Goal: Information Seeking & Learning: Understand process/instructions

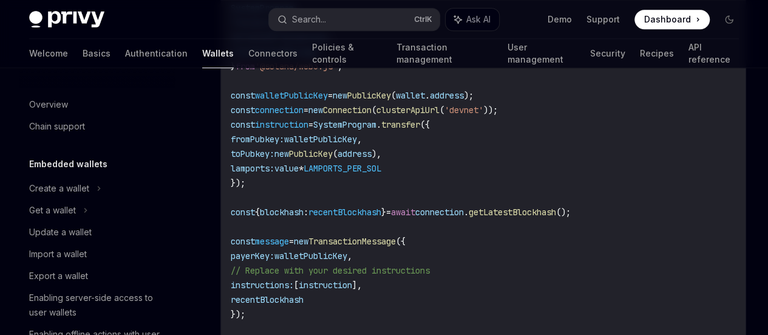
scroll to position [162, 0]
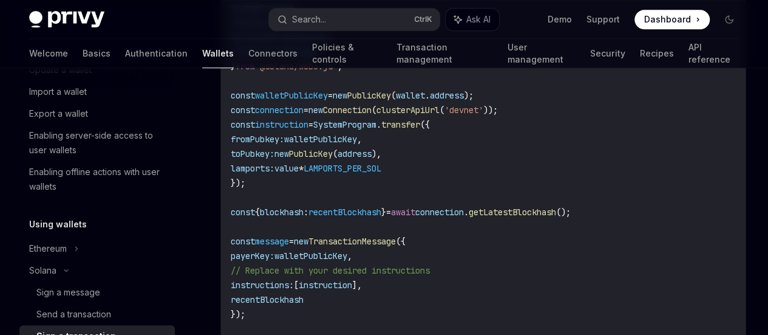
click at [0, 0] on div at bounding box center [0, 0] width 0 height 0
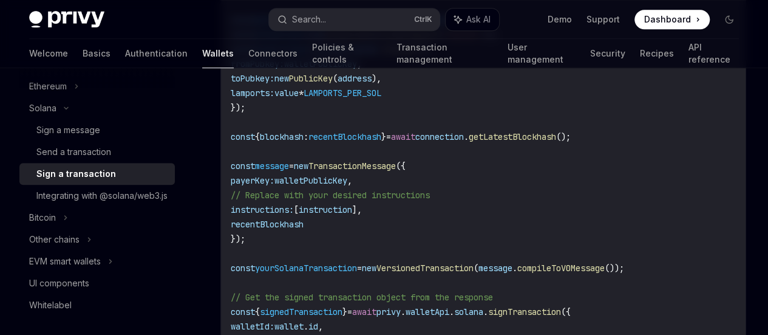
scroll to position [677, 0]
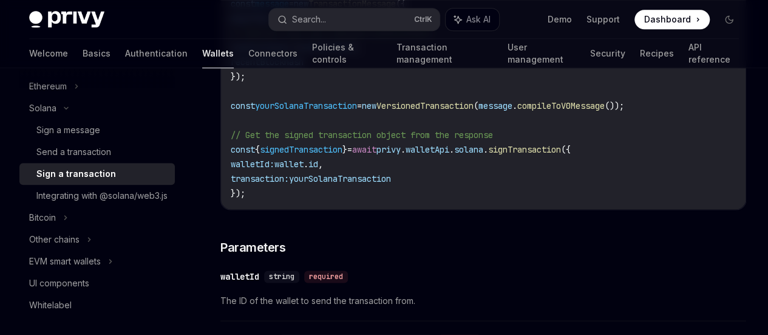
click at [341, 184] on span "yourSolanaTransaction" at bounding box center [340, 178] width 102 height 11
click at [333, 257] on div "Use the signTransaction method on the Solana client to sign a transaction with …" at bounding box center [483, 63] width 526 height 1004
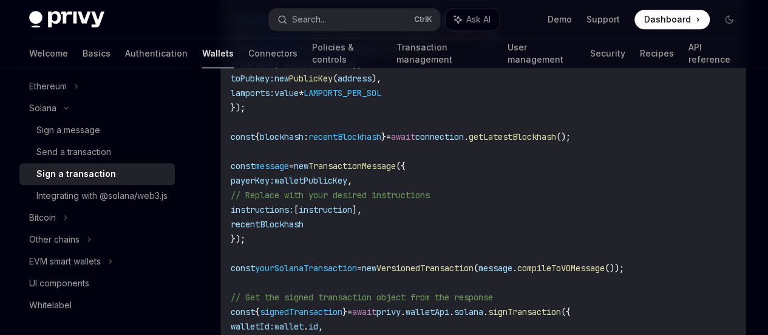
click at [287, 171] on span "message" at bounding box center [272, 165] width 34 height 11
click at [326, 186] on span "walletPublicKey" at bounding box center [310, 180] width 73 height 11
click at [272, 230] on span "recentBlockhash" at bounding box center [267, 224] width 73 height 11
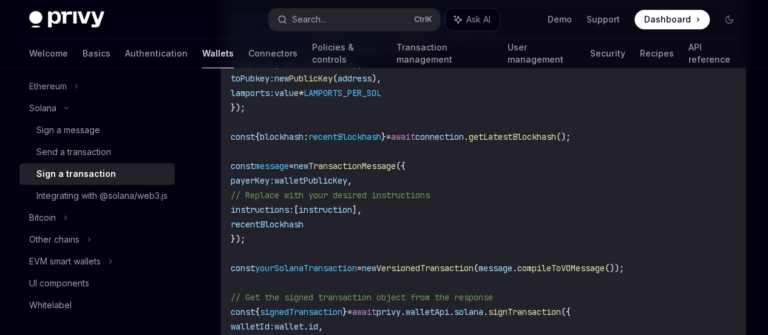
click at [272, 230] on span "recentBlockhash" at bounding box center [267, 224] width 73 height 11
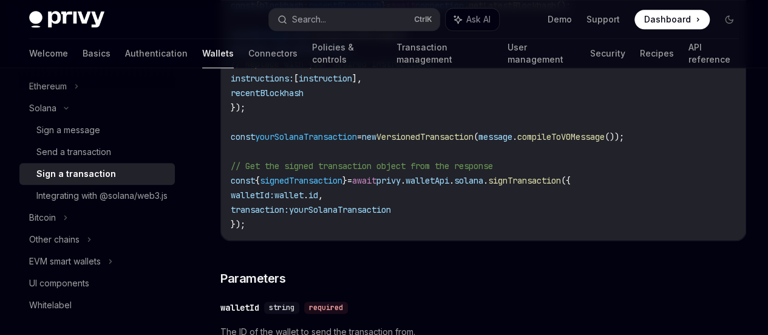
scroll to position [677, 0]
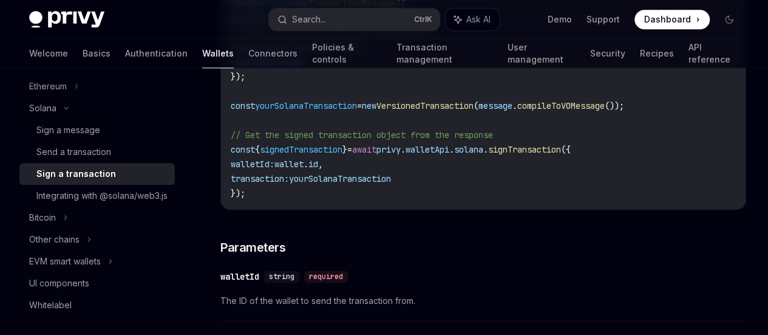
drag, startPoint x: 404, startPoint y: 191, endPoint x: 422, endPoint y: 194, distance: 18.4
click at [401, 155] on span "privy" at bounding box center [388, 149] width 24 height 11
click at [125, 52] on link "Authentication" at bounding box center [156, 53] width 63 height 29
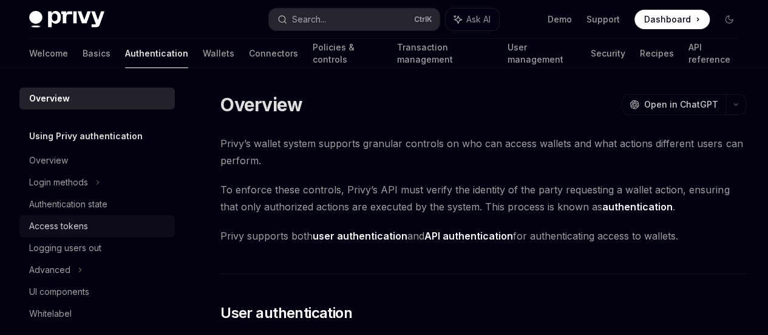
click at [67, 236] on link "Access tokens" at bounding box center [96, 226] width 155 height 22
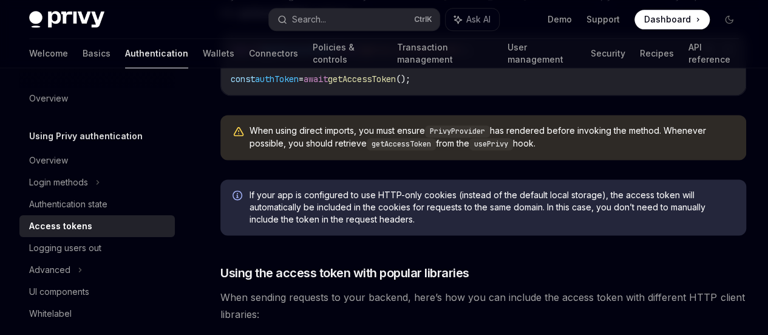
scroll to position [0, 3]
drag, startPoint x: 443, startPoint y: 180, endPoint x: 468, endPoint y: 176, distance: 25.9
click at [464, 55] on span "'@privy-io/react-auth'" at bounding box center [410, 49] width 107 height 11
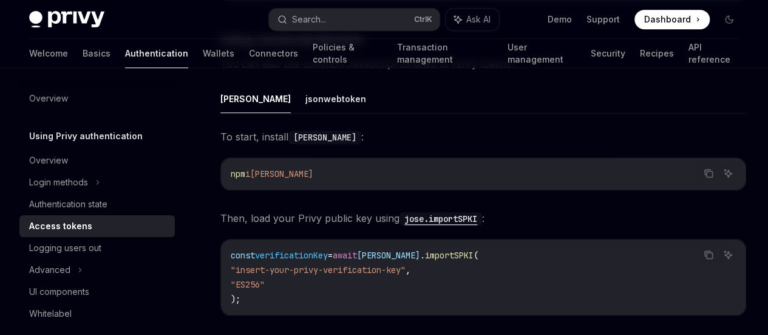
scroll to position [0, 0]
click at [404, 53] on link "Transaction management" at bounding box center [444, 53] width 96 height 29
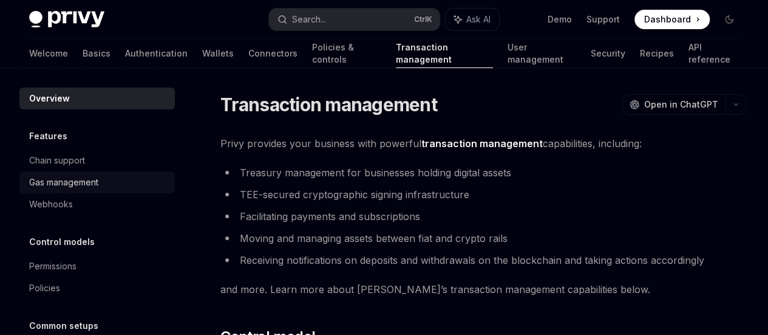
click at [61, 188] on div "Gas management" at bounding box center [63, 182] width 69 height 15
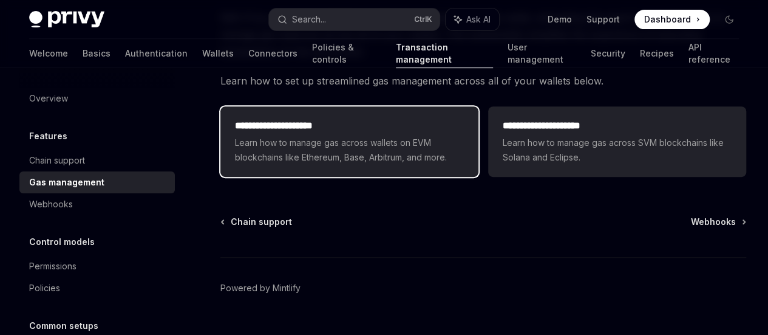
scroll to position [254, 0]
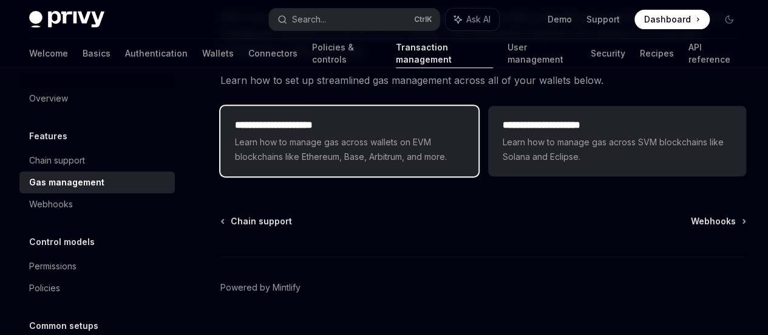
click at [263, 164] on span "Learn how to manage gas across wallets on EVM blockchains like Ethereum, Base, …" at bounding box center [349, 149] width 229 height 29
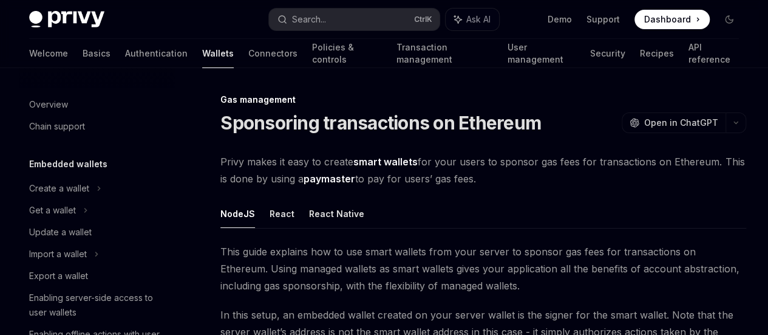
scroll to position [664, 0]
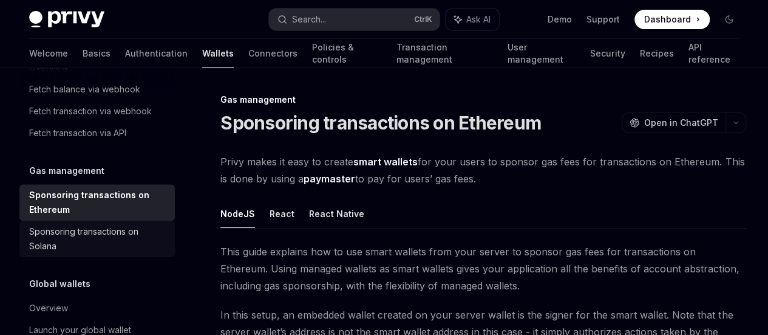
click at [70, 237] on div "Sponsoring transactions on Solana" at bounding box center [98, 238] width 138 height 29
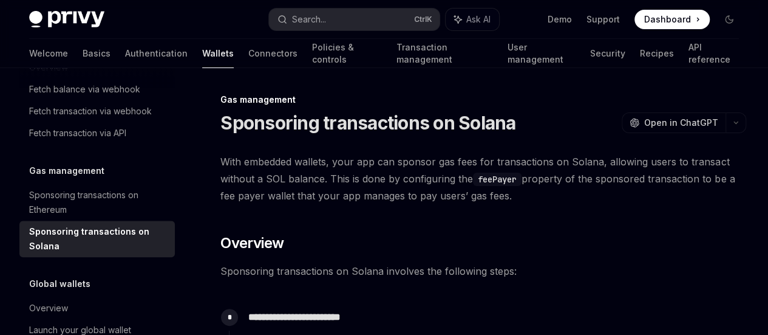
type textarea "*"
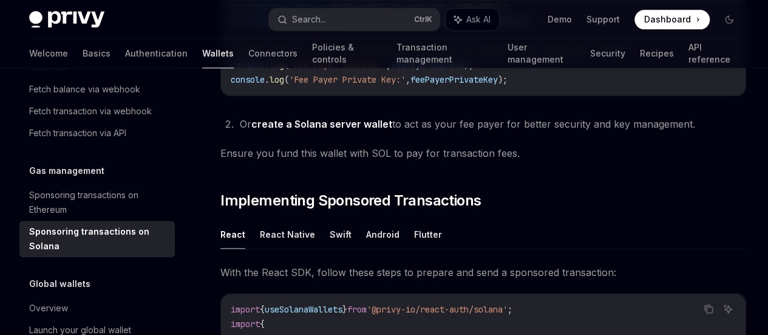
click at [451, 27] on span "feePayerWallet" at bounding box center [440, 21] width 68 height 11
click at [478, 27] on span "secretKey" at bounding box center [500, 21] width 44 height 11
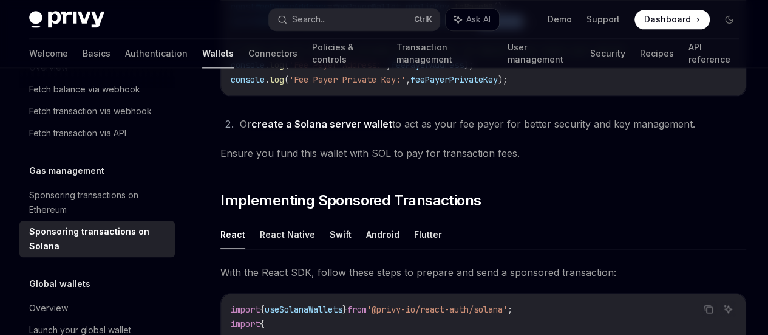
scroll to position [0, 28]
click at [421, 27] on span "feePayerWallet" at bounding box center [440, 21] width 68 height 11
copy span "feePayerWallet"
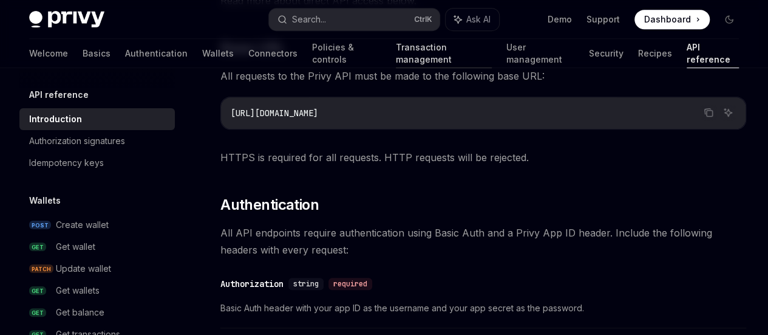
click at [396, 63] on link "Transaction management" at bounding box center [444, 53] width 96 height 29
type textarea "*"
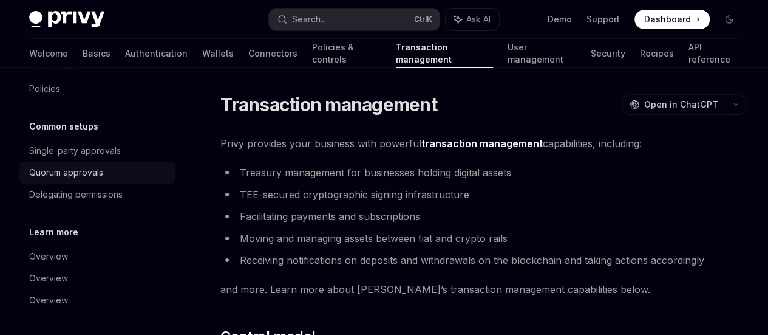
scroll to position [38, 0]
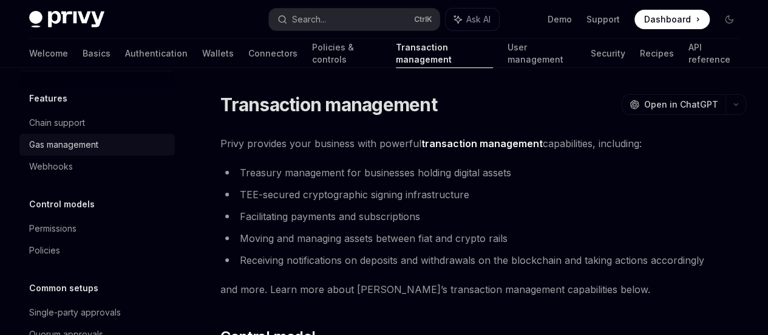
click at [89, 146] on div "Gas management" at bounding box center [63, 144] width 69 height 15
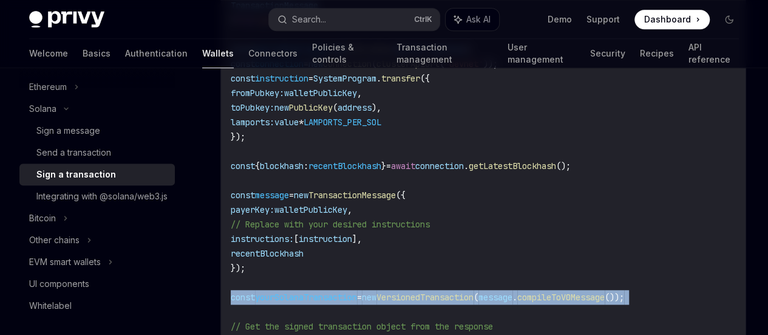
scroll to position [647, 0]
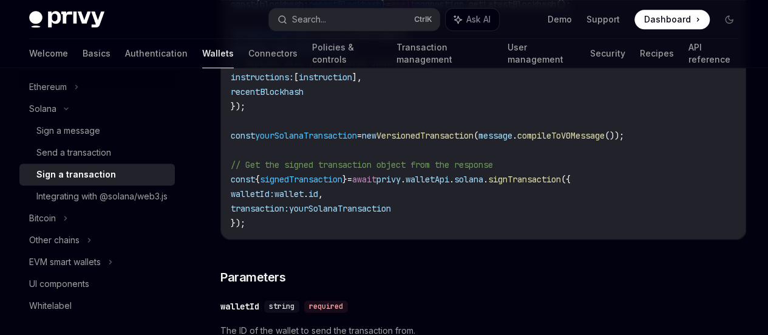
click at [353, 214] on span "yourSolanaTransaction" at bounding box center [340, 208] width 102 height 11
drag, startPoint x: 330, startPoint y: 285, endPoint x: 363, endPoint y: 282, distance: 33.5
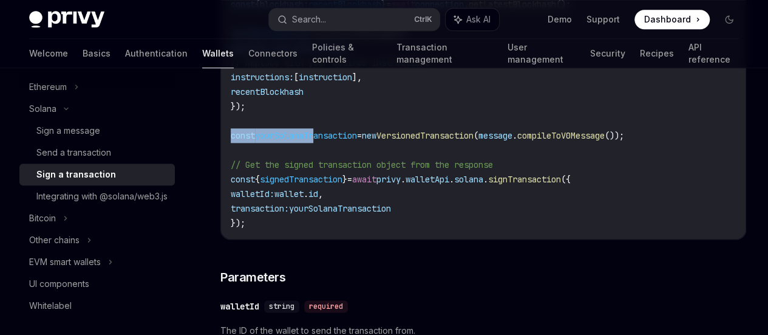
drag, startPoint x: 231, startPoint y: 179, endPoint x: 317, endPoint y: 179, distance: 85.6
click at [317, 141] on span "const yourSolanaTransaction = new VersionedTransaction ( message . compileToV0M…" at bounding box center [427, 135] width 393 height 11
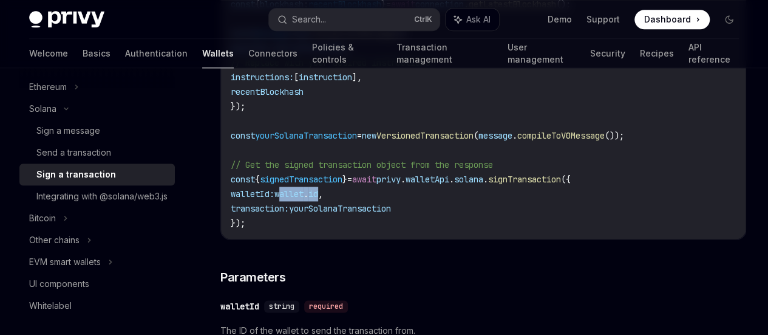
drag, startPoint x: 292, startPoint y: 235, endPoint x: 338, endPoint y: 234, distance: 45.6
click at [323, 199] on span "walletId: wallet . id ," at bounding box center [277, 193] width 92 height 11
click at [290, 199] on span "wallet" at bounding box center [288, 193] width 29 height 11
click at [296, 199] on span "wallet" at bounding box center [288, 193] width 29 height 11
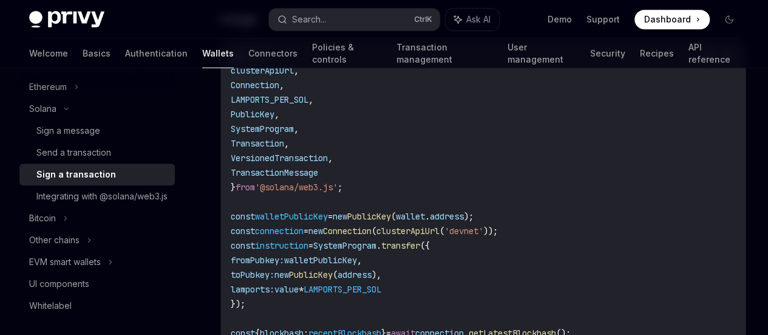
scroll to position [324, 0]
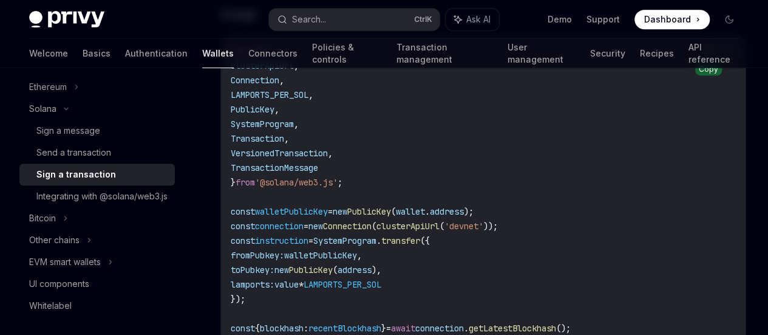
click at [707, 55] on icon "Copy the contents from the code block" at bounding box center [710, 52] width 6 height 6
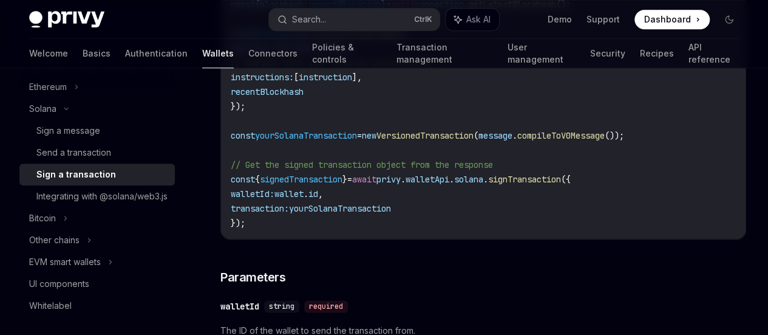
scroll to position [809, 0]
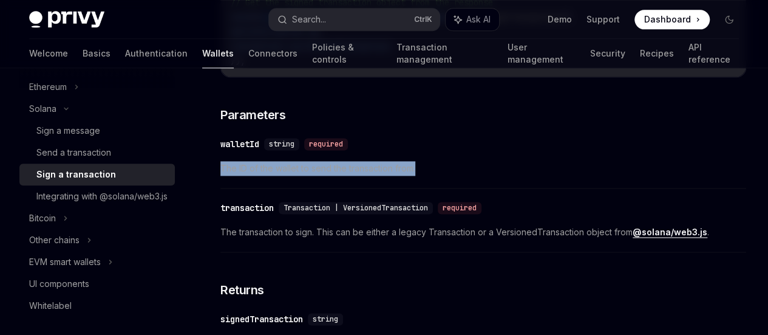
drag, startPoint x: 419, startPoint y: 214, endPoint x: 220, endPoint y: 214, distance: 199.2
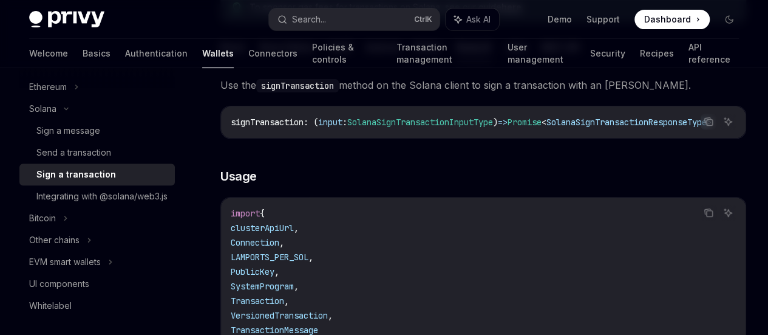
scroll to position [0, 0]
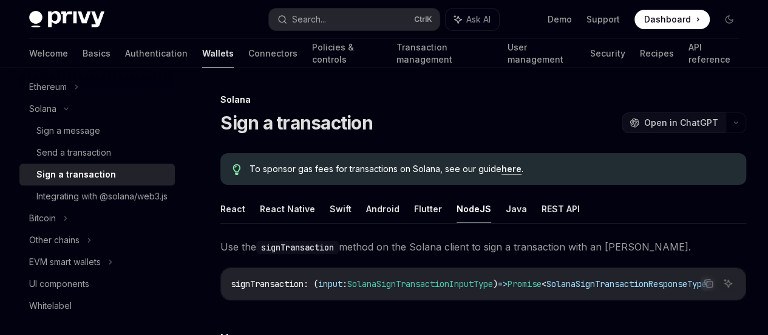
click at [644, 126] on span "Open in ChatGPT" at bounding box center [681, 123] width 74 height 12
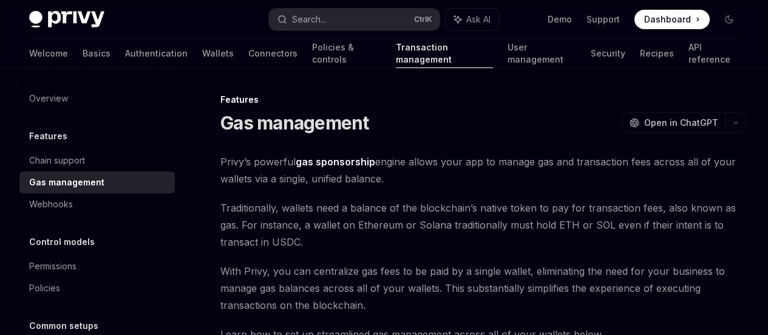
scroll to position [324, 0]
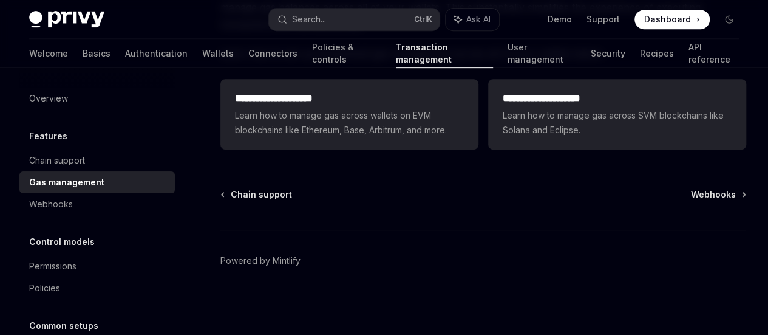
click at [291, 137] on span "Learn how to manage gas across wallets on EVM blockchains like Ethereum, Base, …" at bounding box center [349, 122] width 229 height 29
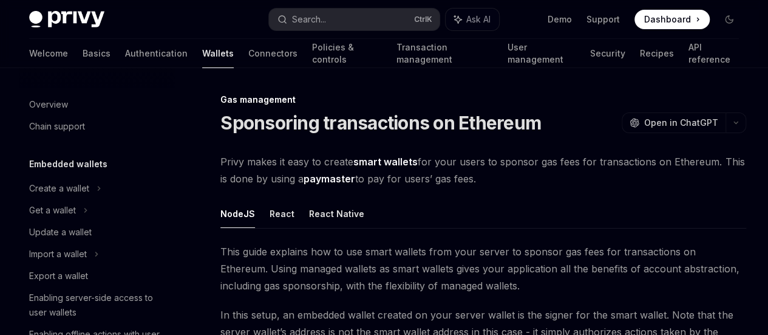
scroll to position [664, 0]
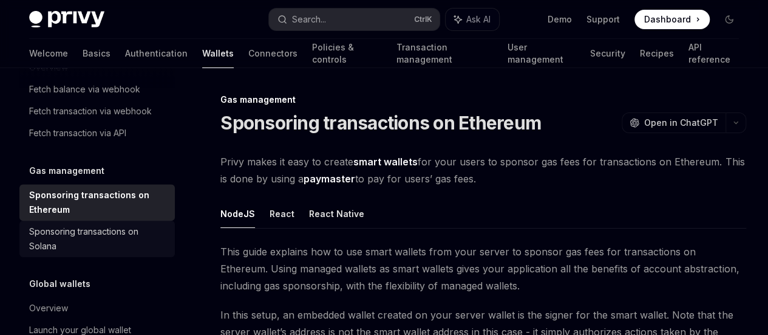
click at [43, 232] on div "Sponsoring transactions on Solana" at bounding box center [98, 238] width 138 height 29
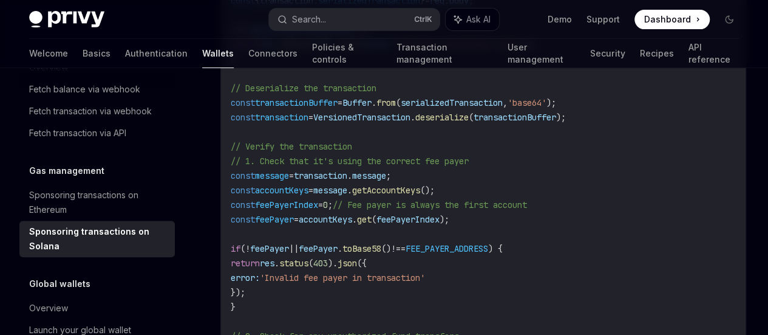
scroll to position [2267, 0]
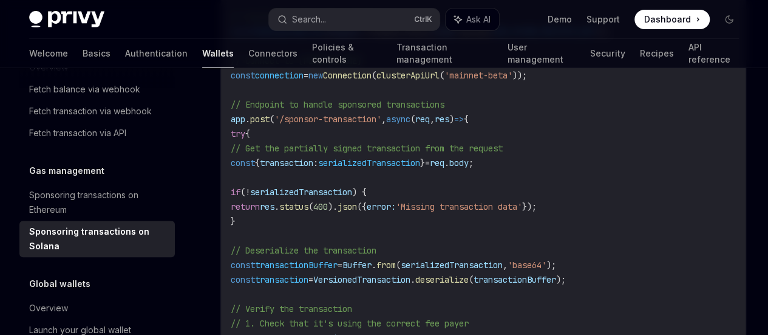
click at [287, 37] on span "feePayerWallet" at bounding box center [289, 31] width 68 height 11
click at [493, 37] on span "FEE_PAYER_PRIVATE_KEY" at bounding box center [544, 31] width 102 height 11
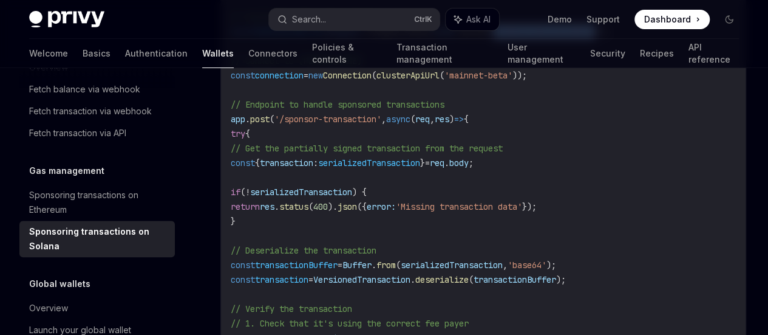
scroll to position [0, 0]
click at [286, 37] on span "feePayerWallet" at bounding box center [289, 31] width 68 height 11
click at [493, 37] on span "FEE_PAYER_PRIVATE_KEY" at bounding box center [544, 31] width 102 height 11
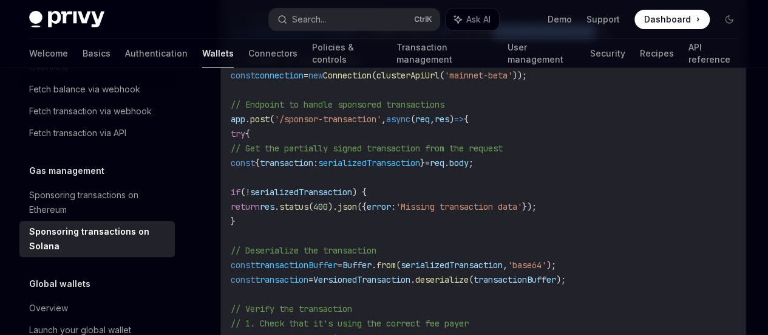
click at [493, 37] on span "FEE_PAYER_PRIVATE_KEY" at bounding box center [544, 31] width 102 height 11
click at [301, 37] on span "feePayerWallet" at bounding box center [289, 31] width 68 height 11
click at [300, 37] on span "feePayerWallet" at bounding box center [289, 31] width 68 height 11
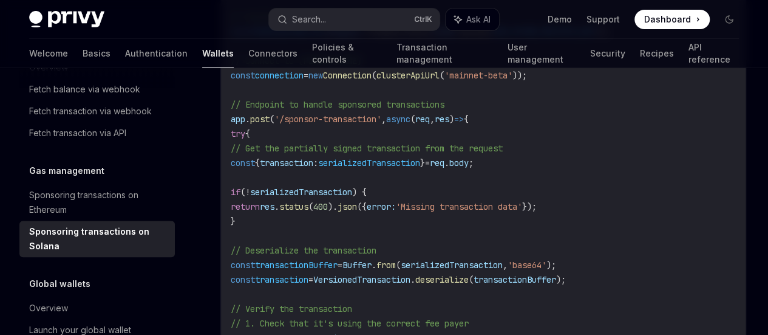
click at [493, 37] on span "FEE_PAYER_PRIVATE_KEY" at bounding box center [544, 31] width 102 height 11
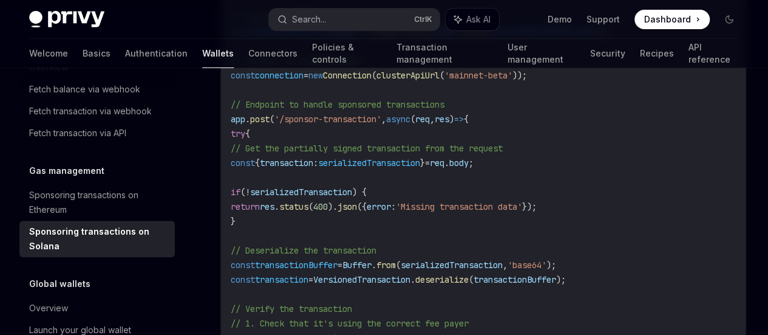
drag, startPoint x: 389, startPoint y: 186, endPoint x: 437, endPoint y: 188, distance: 48.6
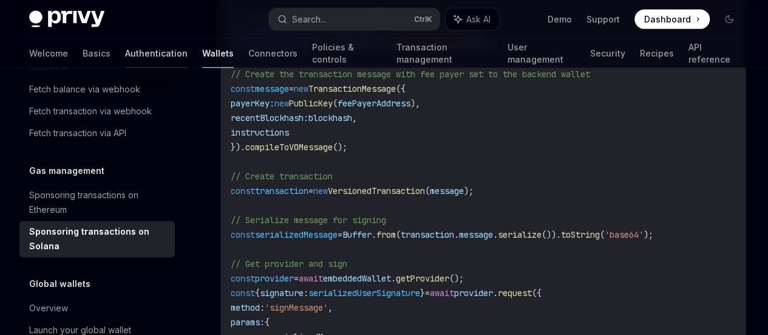
click at [125, 49] on link "Authentication" at bounding box center [156, 53] width 63 height 29
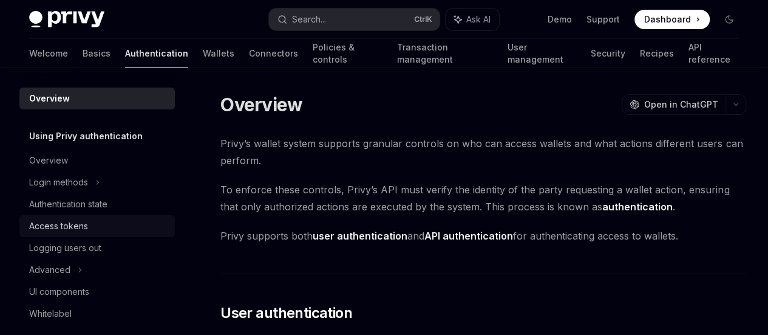
click at [73, 222] on div "Access tokens" at bounding box center [58, 226] width 59 height 15
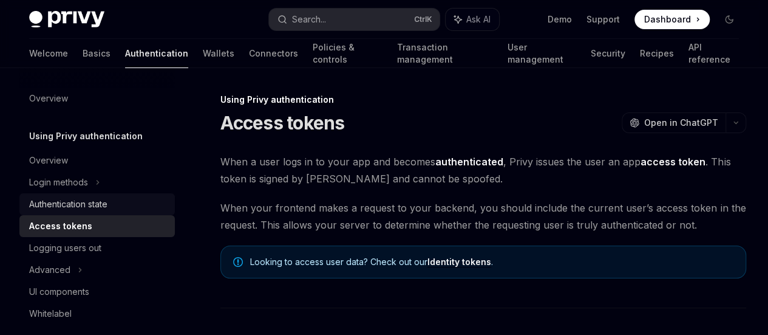
click at [63, 200] on div "Authentication state" at bounding box center [68, 204] width 78 height 15
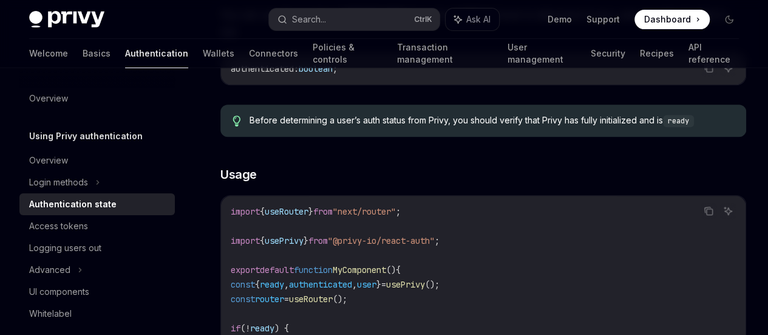
scroll to position [486, 0]
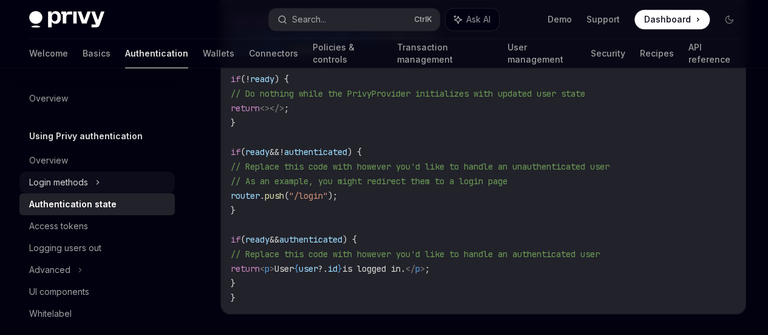
click at [73, 182] on div "Login methods" at bounding box center [58, 182] width 59 height 15
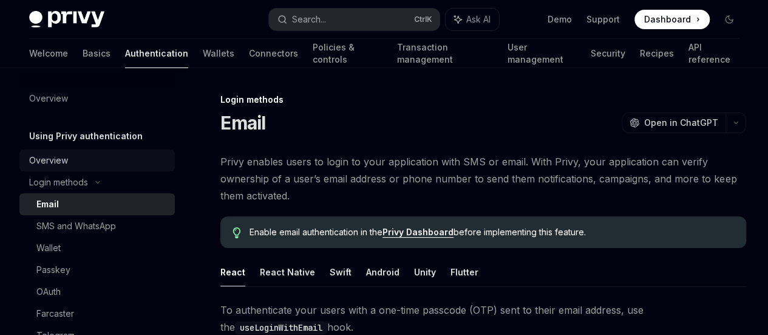
click at [53, 158] on div "Overview" at bounding box center [48, 160] width 39 height 15
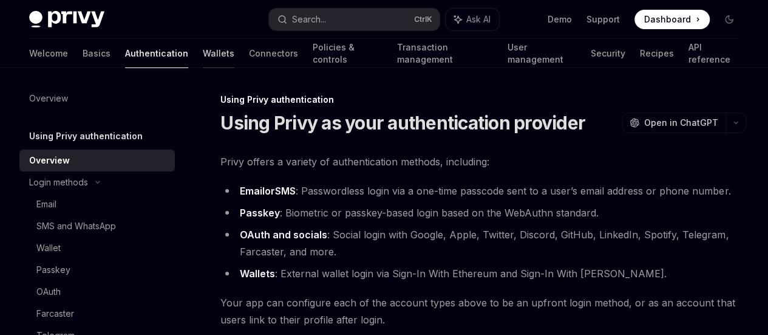
click at [203, 64] on link "Wallets" at bounding box center [219, 53] width 32 height 29
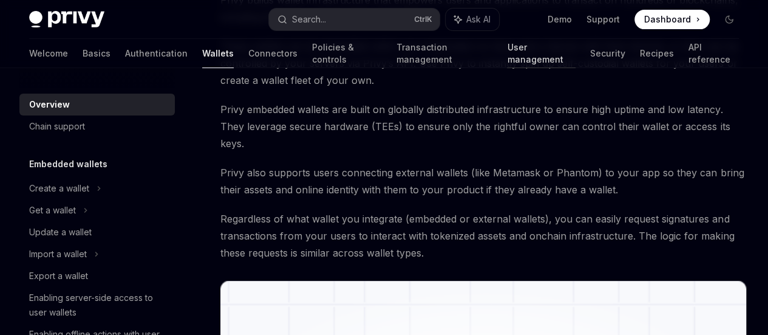
click at [507, 58] on link "User management" at bounding box center [541, 53] width 69 height 29
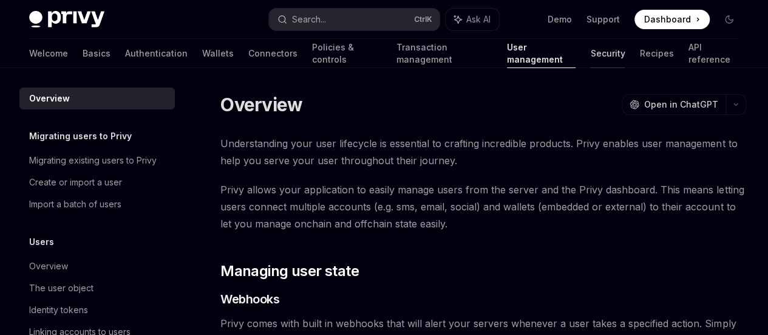
click at [590, 55] on link "Security" at bounding box center [607, 53] width 35 height 29
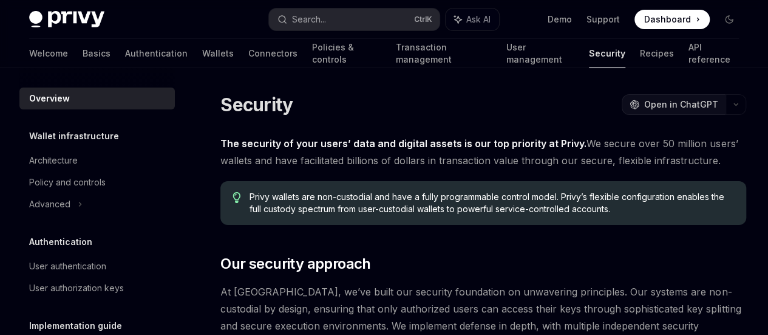
click at [644, 104] on span "Open in ChatGPT" at bounding box center [681, 104] width 74 height 12
click at [202, 56] on link "Wallets" at bounding box center [218, 53] width 32 height 29
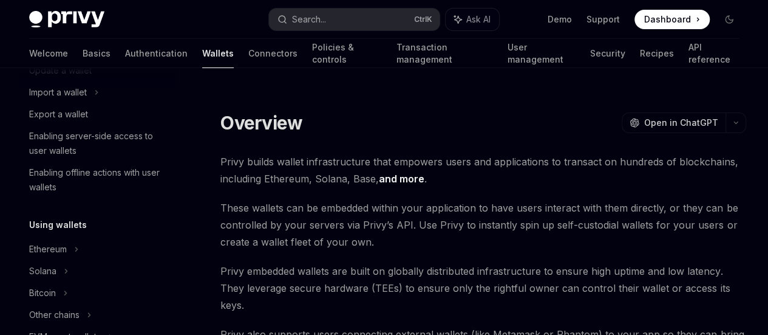
scroll to position [324, 0]
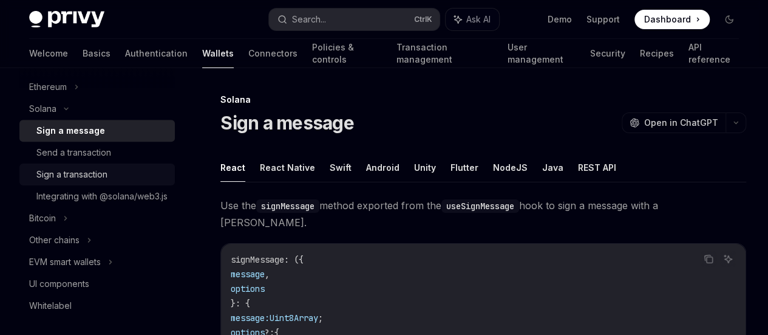
click at [82, 179] on div "Sign a transaction" at bounding box center [71, 174] width 71 height 15
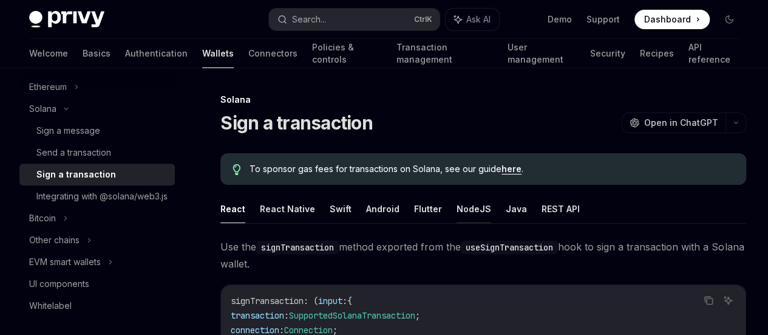
click at [463, 223] on button "NodeJS" at bounding box center [474, 208] width 35 height 29
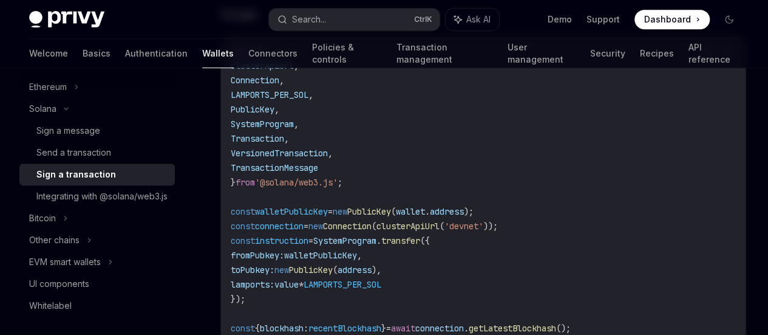
scroll to position [486, 0]
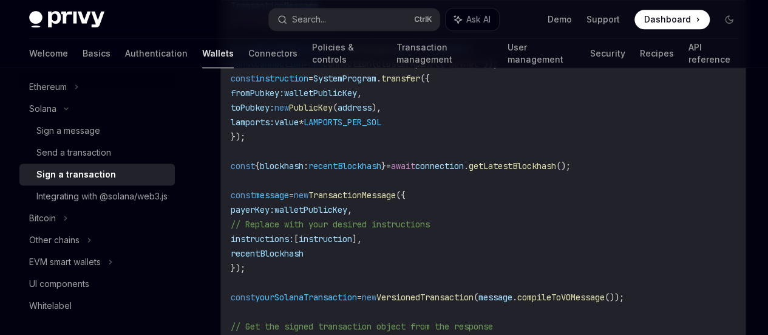
click at [293, 55] on span "walletPublicKey" at bounding box center [291, 49] width 73 height 11
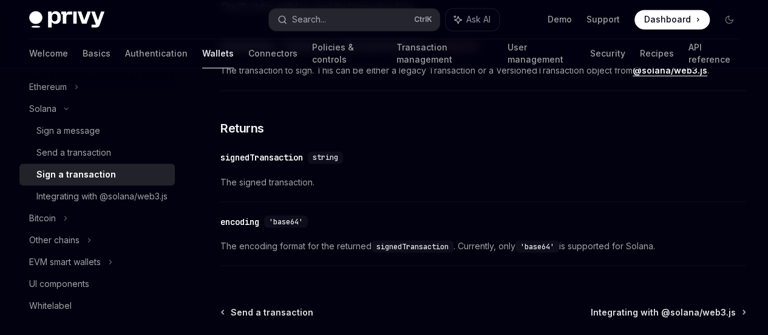
scroll to position [971, 0]
click at [109, 203] on div "Integrating with @solana/web3.js" at bounding box center [101, 196] width 131 height 15
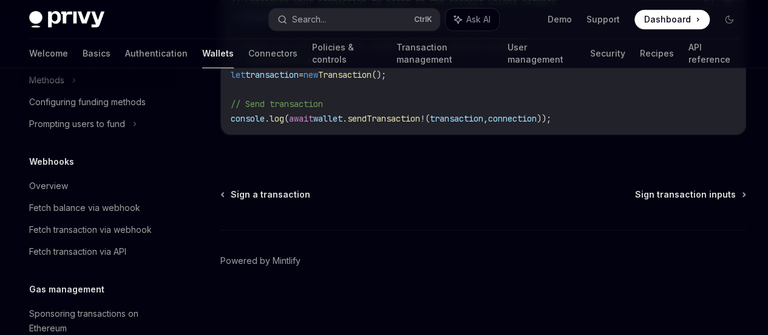
scroll to position [809, 0]
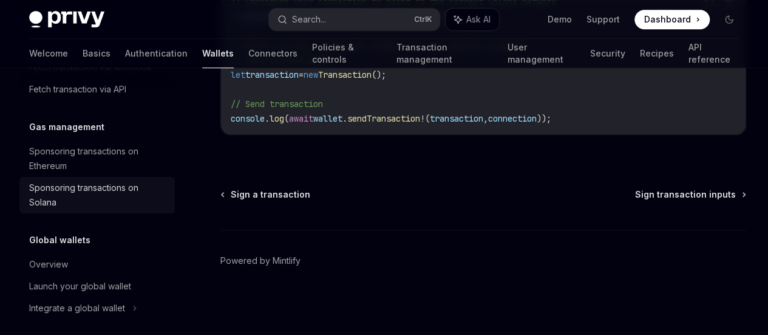
click at [83, 200] on div "Sponsoring transactions on Solana" at bounding box center [98, 194] width 138 height 29
type textarea "*"
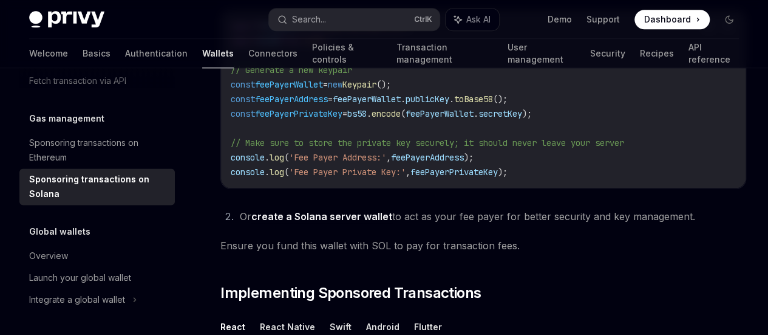
click at [376, 90] on span "Keypair" at bounding box center [359, 84] width 34 height 11
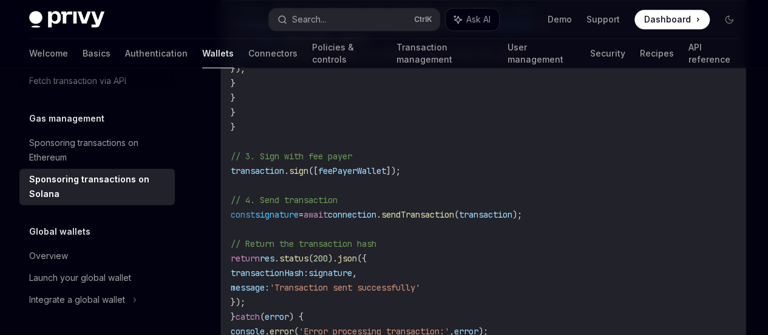
scroll to position [3076, 0]
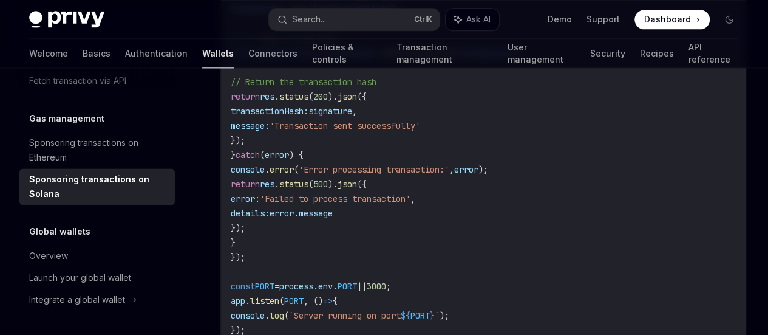
click at [352, 15] on span "feePayerWallet" at bounding box center [352, 9] width 68 height 11
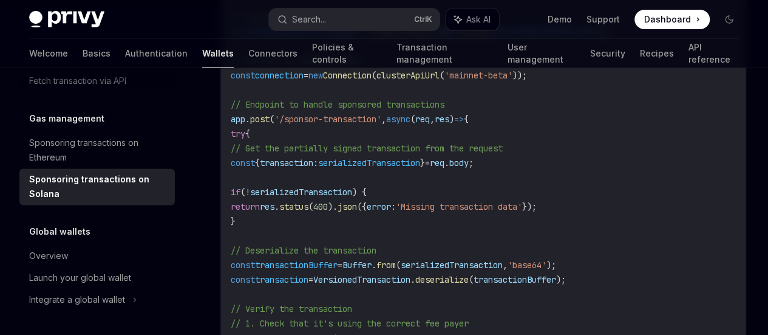
scroll to position [0, 0]
drag, startPoint x: 232, startPoint y: 248, endPoint x: 317, endPoint y: 245, distance: 85.1
click at [317, 37] on span "const feePayerWallet = Keypair . fromSecretKey ( bs58 . decode ( FEE_PAYER_PRIV…" at bounding box center [420, 31] width 379 height 11
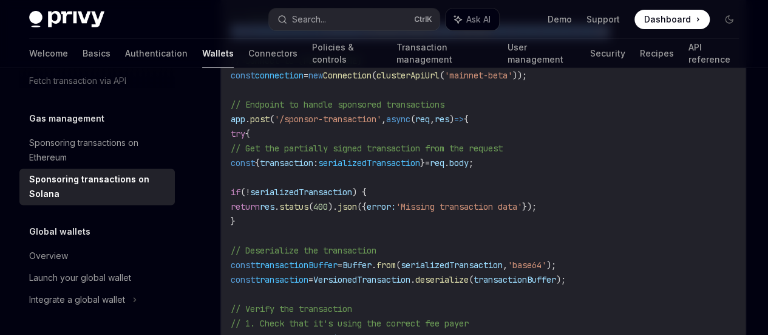
copy span "const feePayerWallet = Keypair . fromSecretKey ( bs58 . decode ( FEE_PAYER_PRIV…"
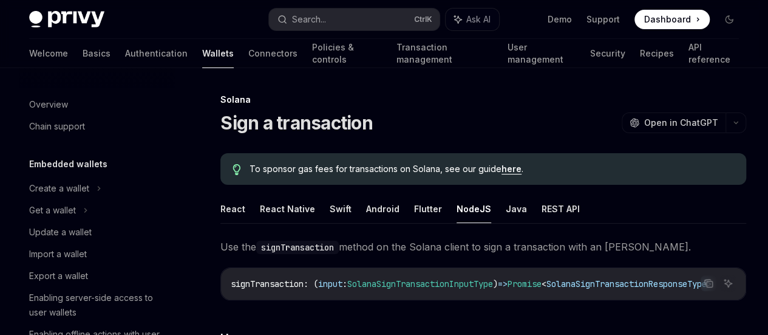
scroll to position [324, 0]
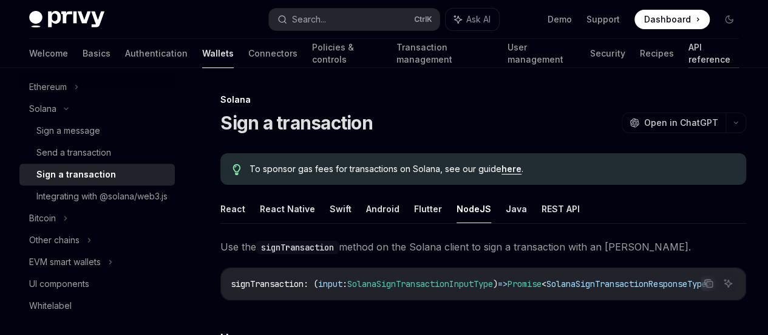
drag, startPoint x: 0, startPoint y: 0, endPoint x: 675, endPoint y: 56, distance: 677.5
click at [688, 56] on link "API reference" at bounding box center [713, 53] width 51 height 29
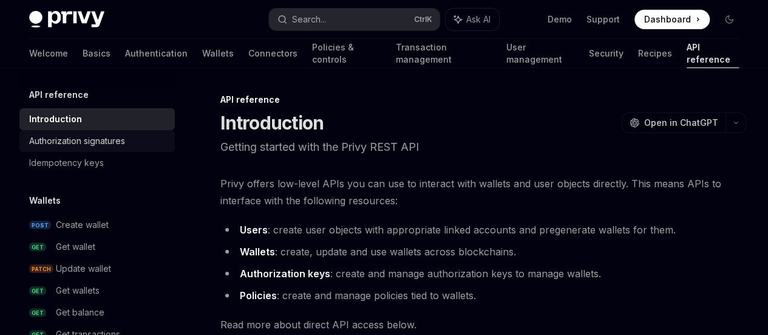
click at [102, 134] on div "Authorization signatures" at bounding box center [77, 141] width 96 height 15
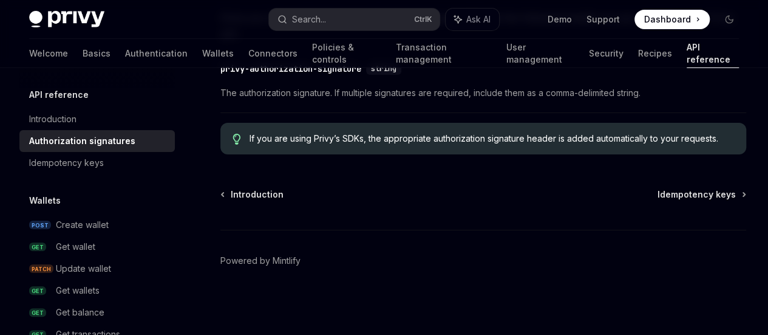
scroll to position [2429, 0]
click at [74, 120] on div "Introduction" at bounding box center [52, 119] width 47 height 15
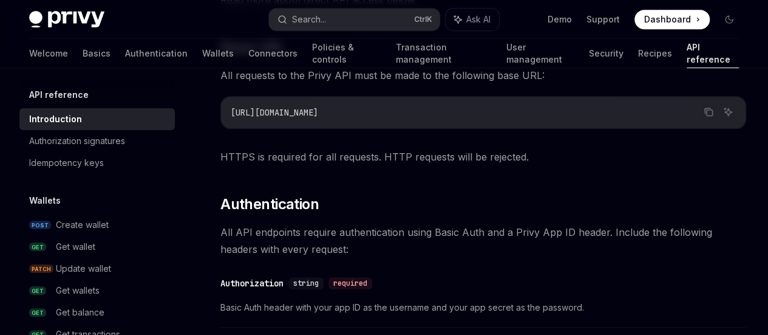
scroll to position [324, 0]
drag, startPoint x: 356, startPoint y: 185, endPoint x: 267, endPoint y: 187, distance: 88.7
click at [267, 120] on code "[URL][DOMAIN_NAME]" at bounding box center [483, 113] width 505 height 15
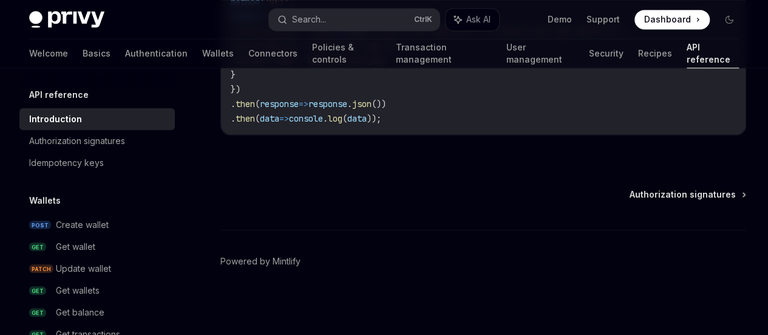
scroll to position [1063, 0]
click at [120, 148] on div "Authorization signatures" at bounding box center [77, 141] width 96 height 15
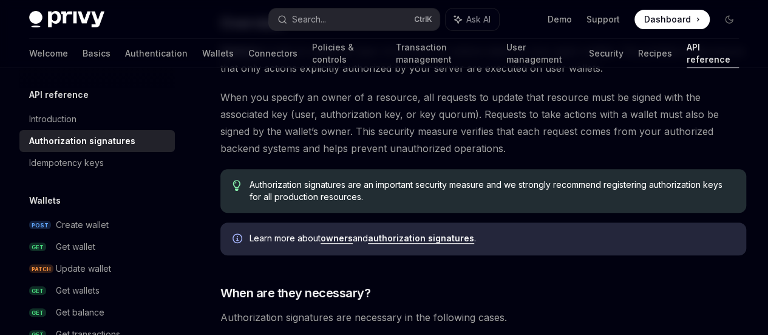
scroll to position [324, 0]
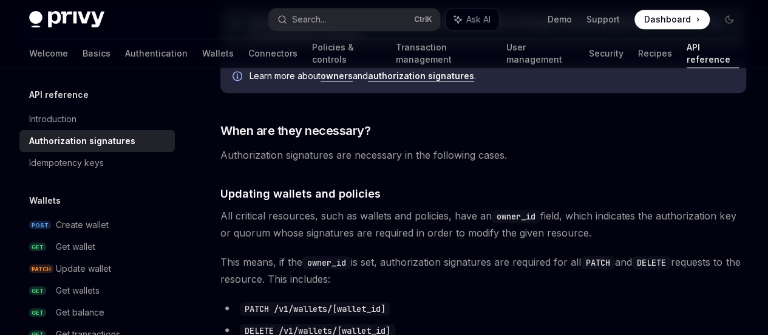
click at [425, 81] on link "authorization signatures" at bounding box center [421, 75] width 106 height 11
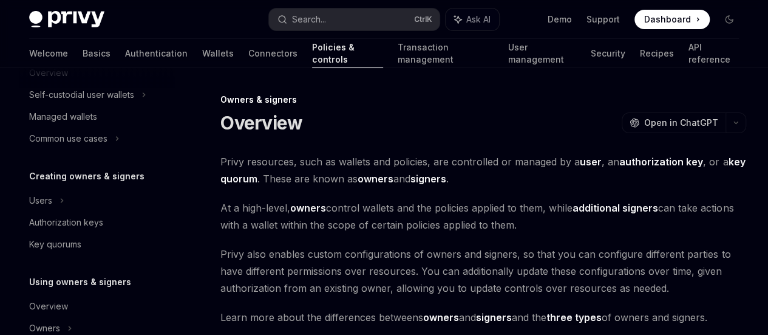
scroll to position [162, 0]
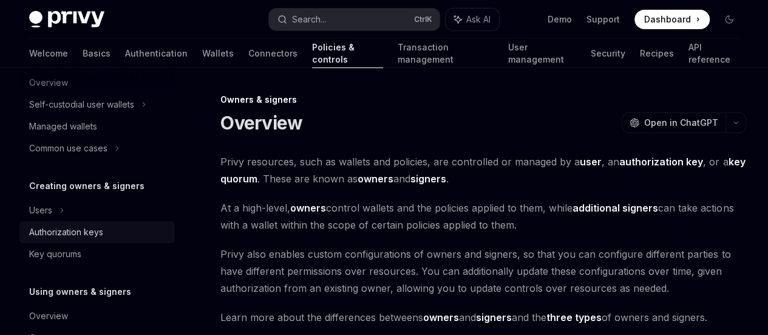
click at [62, 235] on div "Authorization keys" at bounding box center [66, 232] width 74 height 15
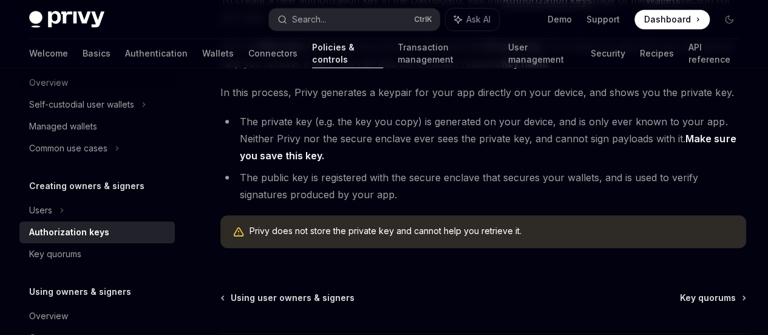
scroll to position [162, 0]
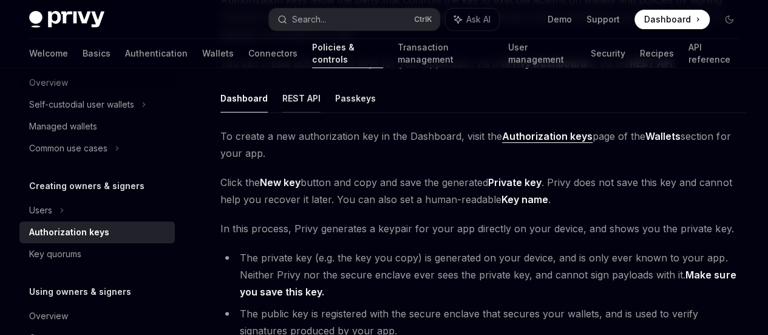
click at [304, 112] on button "REST API" at bounding box center [301, 98] width 38 height 29
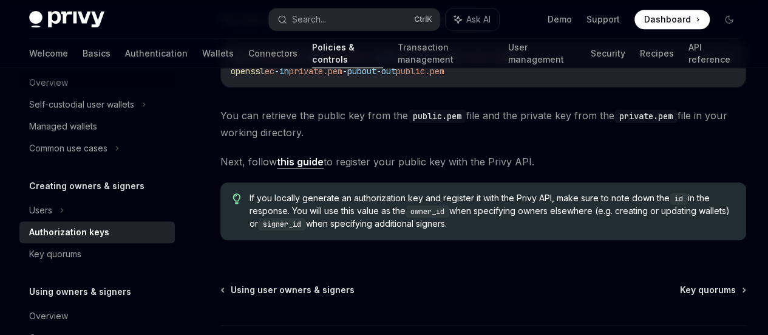
scroll to position [174, 0]
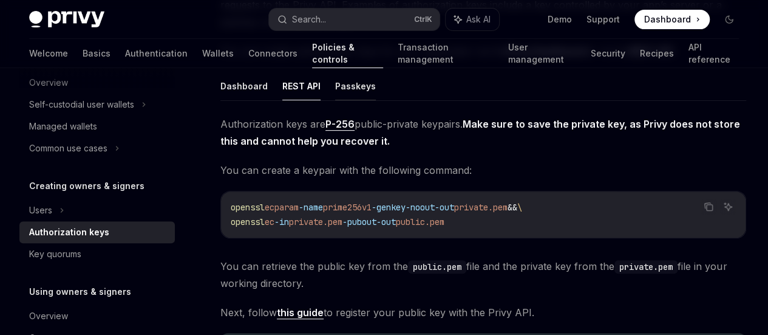
click at [351, 100] on button "Passkeys" at bounding box center [355, 86] width 41 height 29
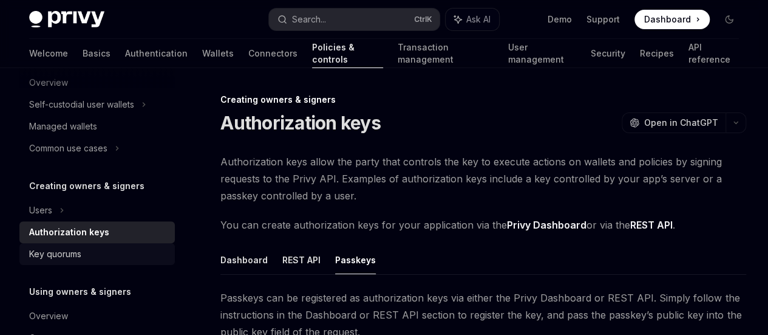
click at [70, 251] on div "Key quorums" at bounding box center [55, 254] width 52 height 15
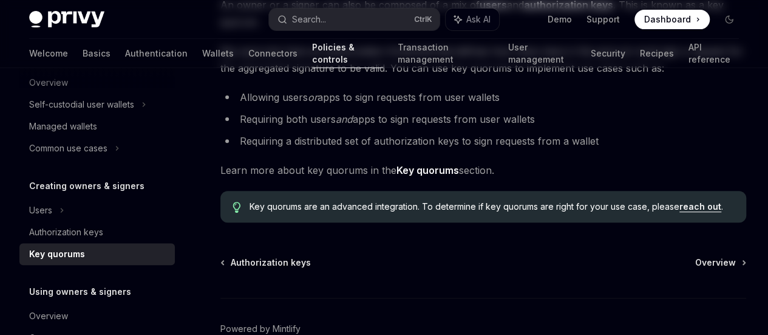
scroll to position [162, 0]
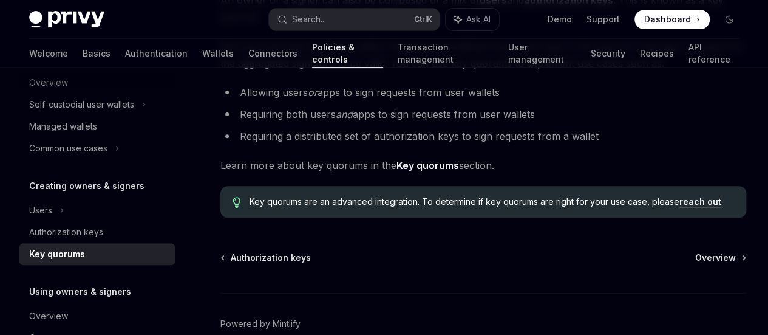
click at [432, 171] on strong "Key quorums" at bounding box center [427, 165] width 63 height 12
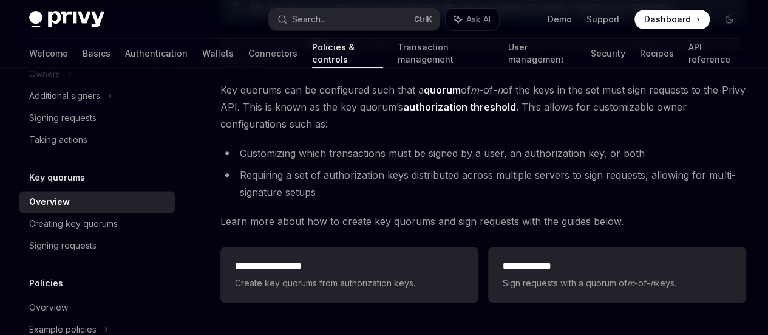
scroll to position [324, 0]
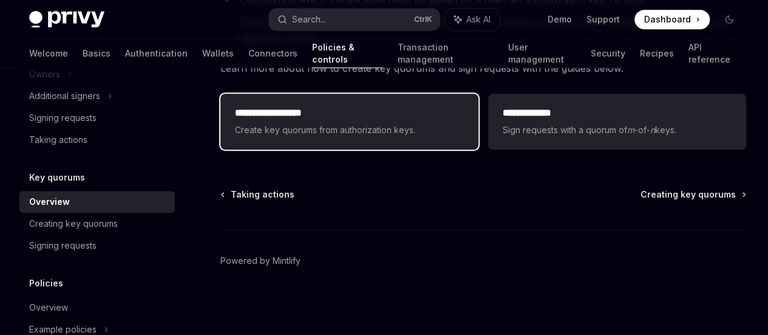
click at [279, 137] on span "Create key quorums from authorization keys." at bounding box center [349, 130] width 229 height 15
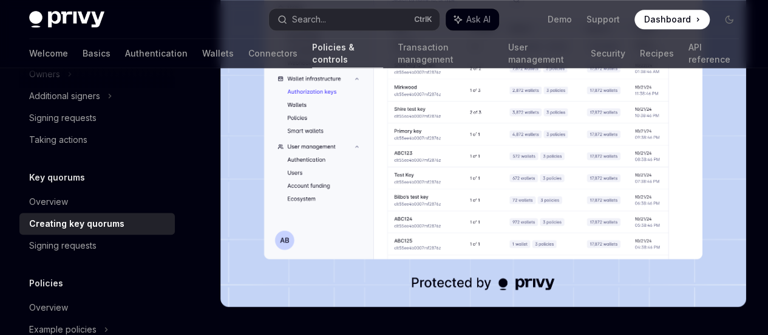
scroll to position [324, 0]
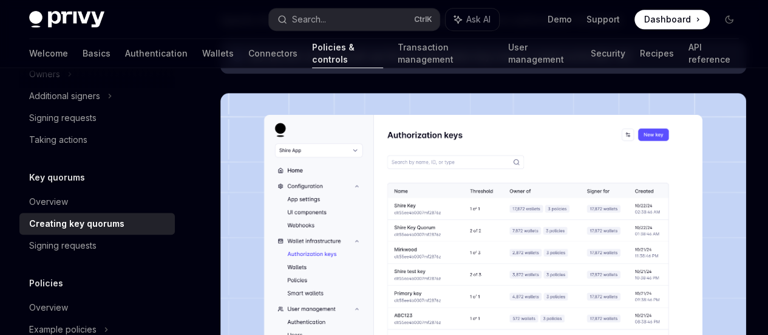
click at [370, 228] on img at bounding box center [483, 281] width 526 height 376
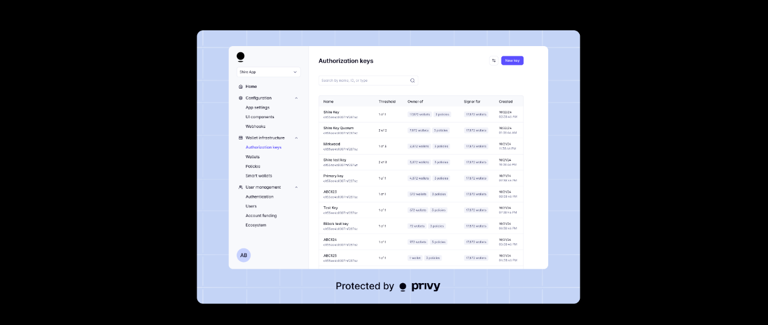
click at [356, 144] on img at bounding box center [388, 167] width 383 height 274
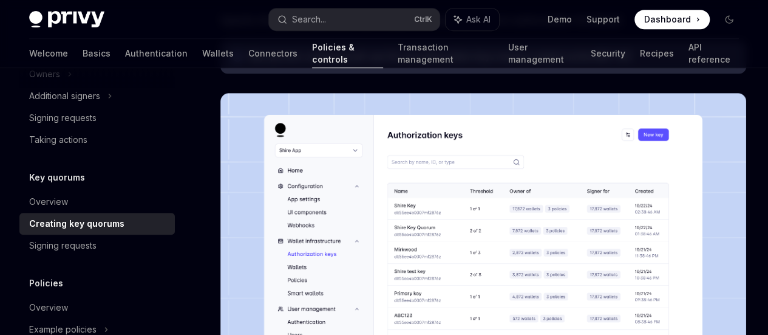
click at [318, 241] on img at bounding box center [483, 281] width 526 height 376
click at [357, 245] on img at bounding box center [483, 281] width 526 height 376
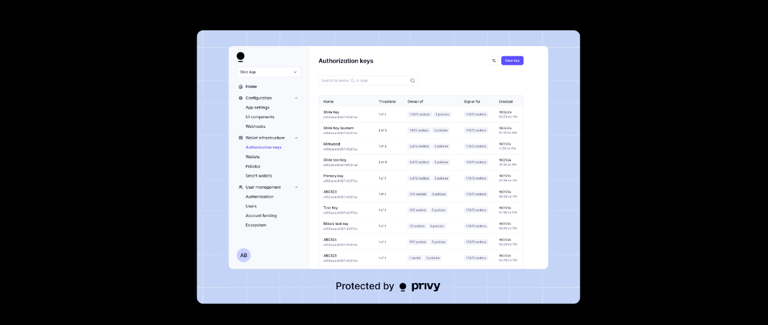
click at [627, 154] on div at bounding box center [384, 162] width 768 height 325
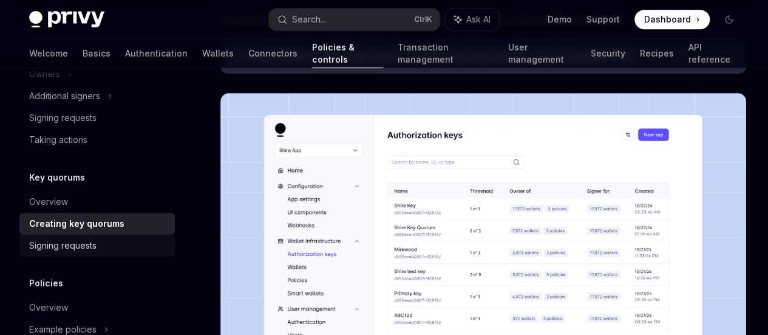
click at [52, 253] on link "Signing requests" at bounding box center [96, 245] width 155 height 22
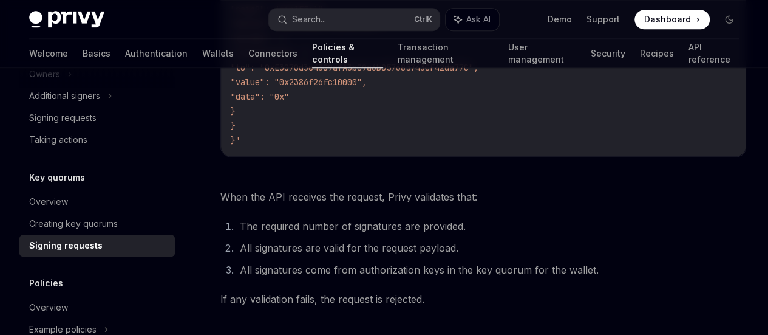
scroll to position [324, 0]
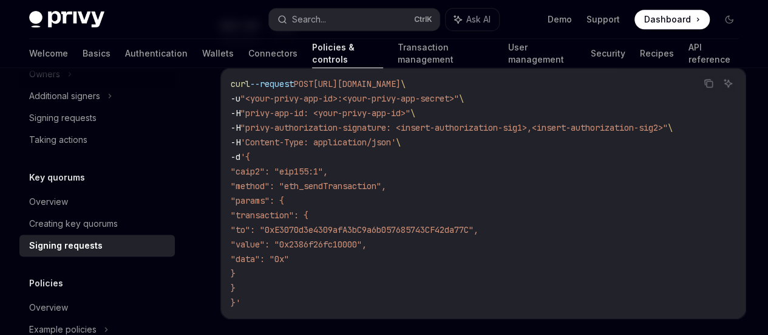
click at [290, 40] on button "Java" at bounding box center [283, 26] width 21 height 29
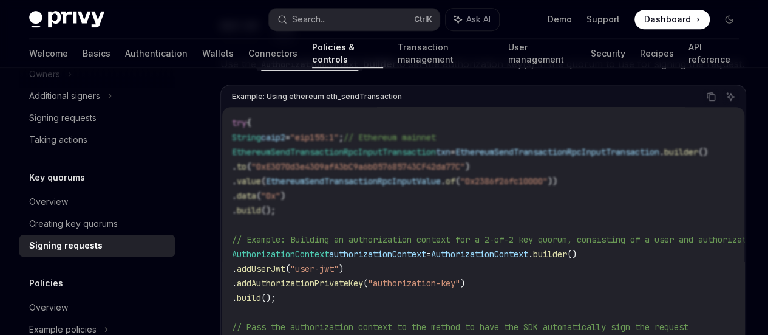
click at [243, 40] on button "REST API" at bounding box center [239, 26] width 38 height 29
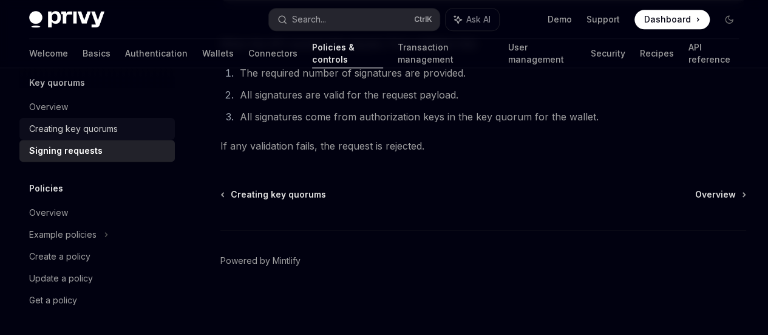
scroll to position [358, 0]
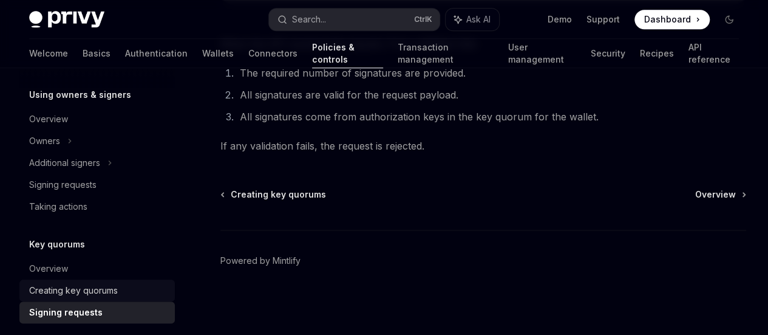
click at [81, 288] on div "Creating key quorums" at bounding box center [73, 290] width 89 height 15
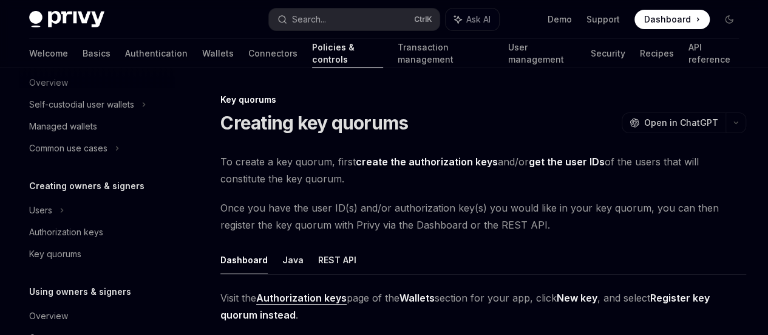
scroll to position [324, 0]
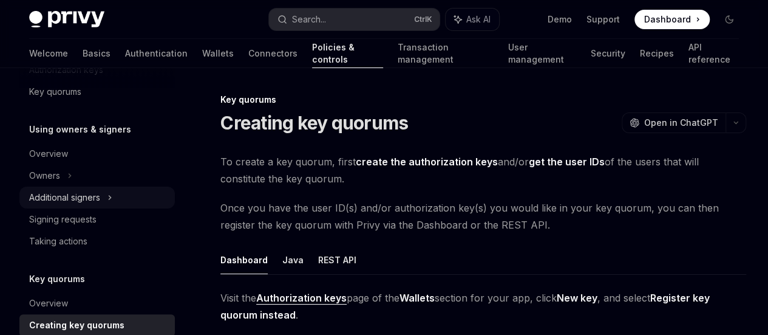
click at [53, 202] on div "Additional signers" at bounding box center [64, 197] width 71 height 15
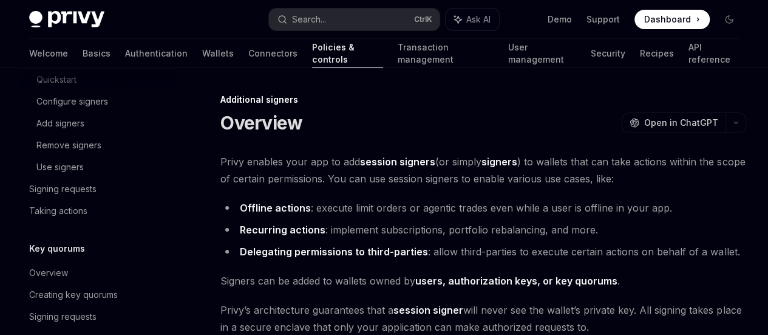
scroll to position [486, 0]
click at [60, 190] on div "Signing requests" at bounding box center [62, 188] width 67 height 15
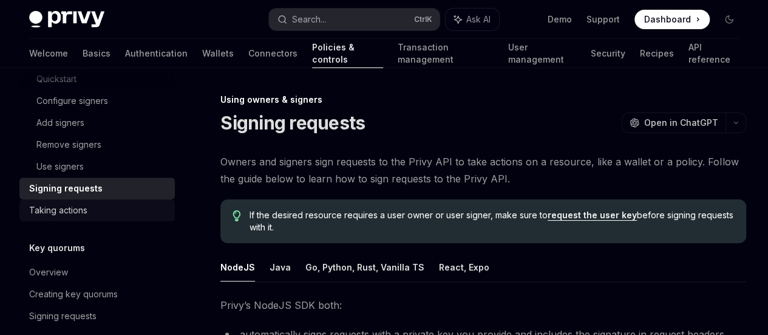
click at [75, 206] on div "Taking actions" at bounding box center [58, 210] width 58 height 15
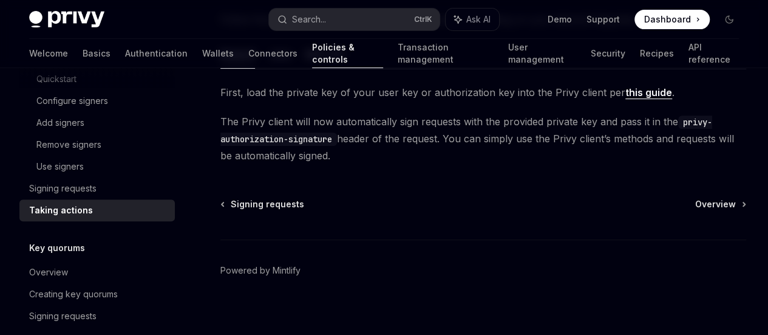
scroll to position [188, 0]
click at [242, 69] on button "NodeJS" at bounding box center [237, 54] width 35 height 29
type textarea "*"
click at [625, 99] on link "this guide" at bounding box center [648, 92] width 47 height 13
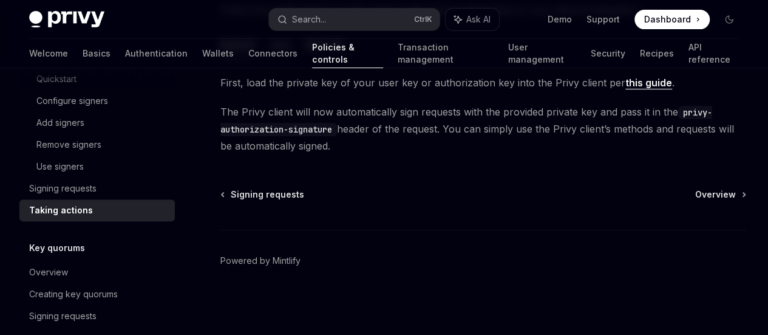
scroll to position [304, 0]
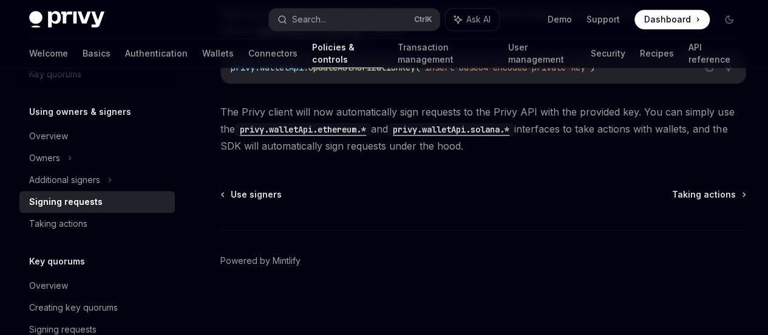
scroll to position [606, 0]
click at [80, 222] on div "Taking actions" at bounding box center [58, 223] width 58 height 15
type textarea "*"
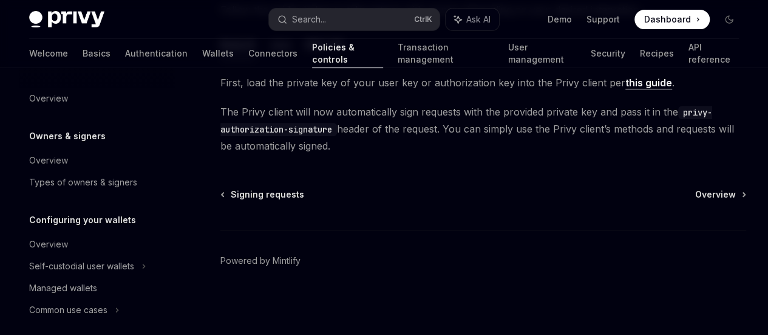
scroll to position [304, 0]
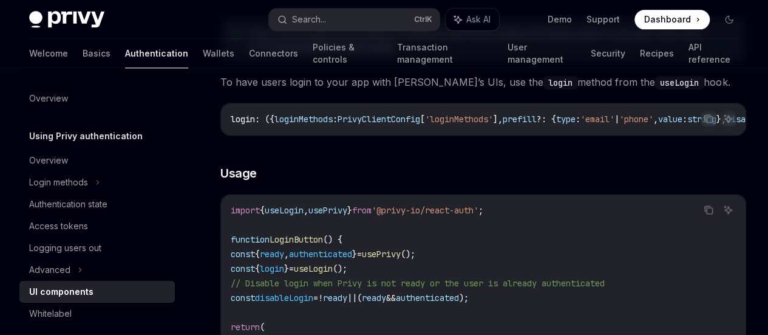
scroll to position [917, 0]
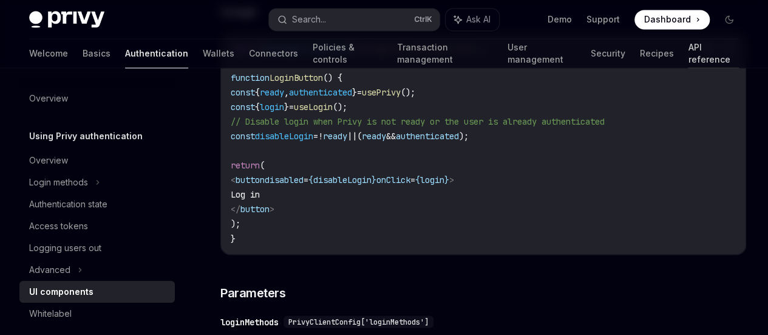
click at [688, 46] on link "API reference" at bounding box center [713, 53] width 51 height 29
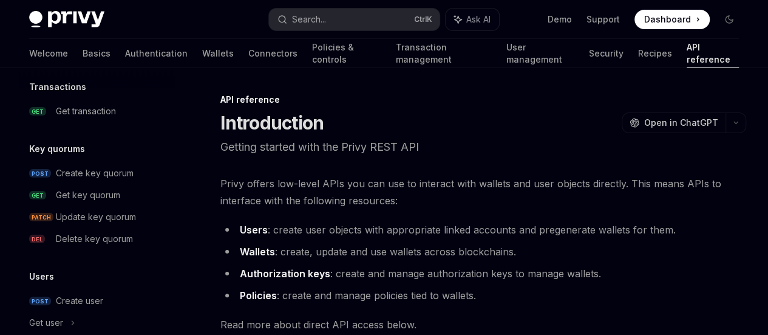
scroll to position [919, 0]
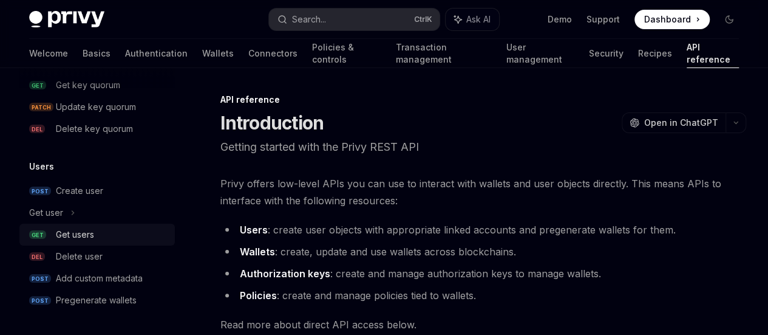
click at [83, 236] on div "Get users" at bounding box center [75, 234] width 38 height 15
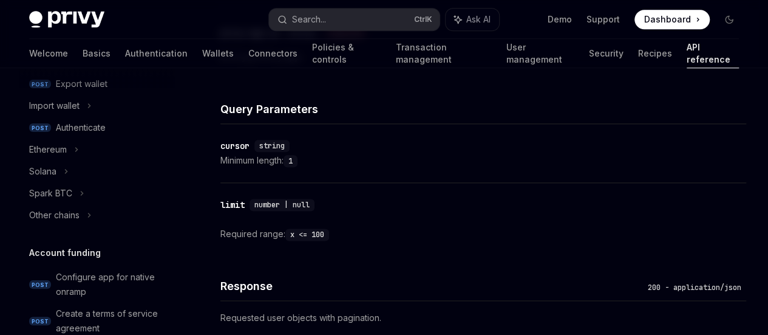
scroll to position [110, 0]
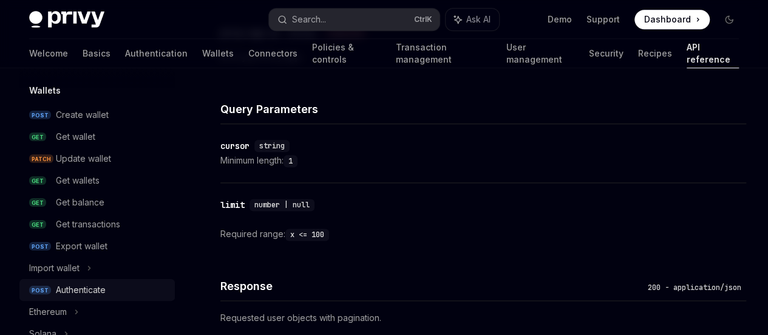
click at [98, 285] on div "Authenticate" at bounding box center [81, 289] width 50 height 15
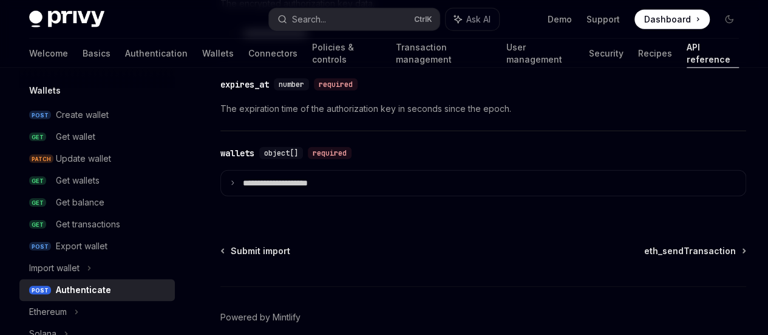
scroll to position [1456, 0]
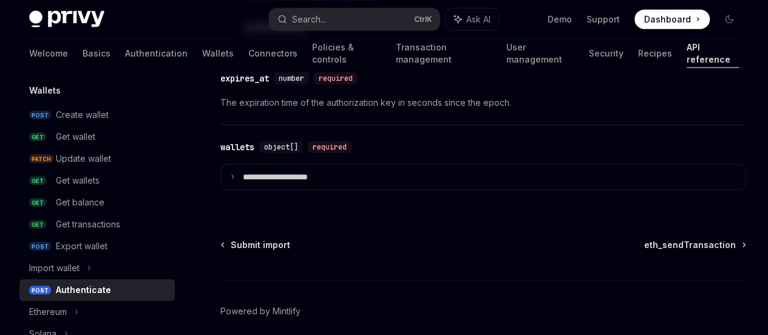
click at [544, 53] on div "Welcome Basics Authentication Wallets Connectors Policies & controls Transactio…" at bounding box center [384, 53] width 710 height 29
click at [589, 53] on link "Security" at bounding box center [606, 53] width 35 height 29
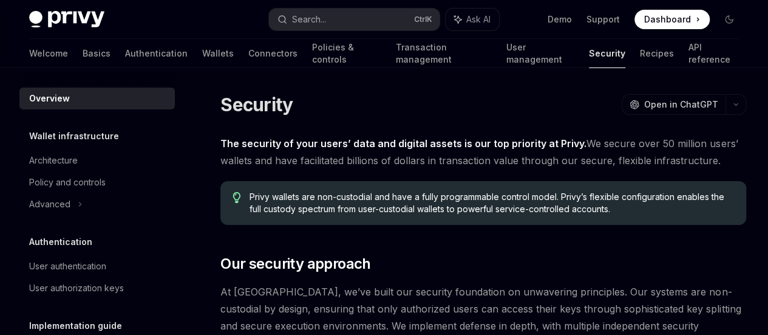
scroll to position [162, 0]
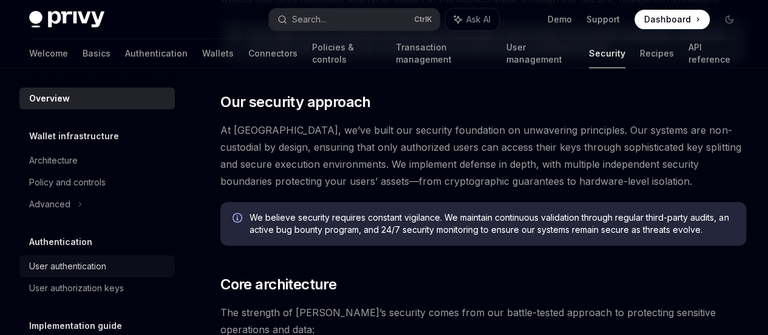
click at [72, 269] on div "User authentication" at bounding box center [67, 266] width 77 height 15
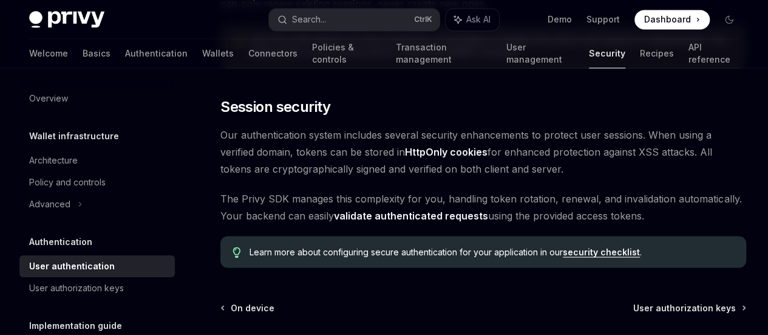
scroll to position [971, 0]
drag, startPoint x: 311, startPoint y: 246, endPoint x: 375, endPoint y: 246, distance: 63.8
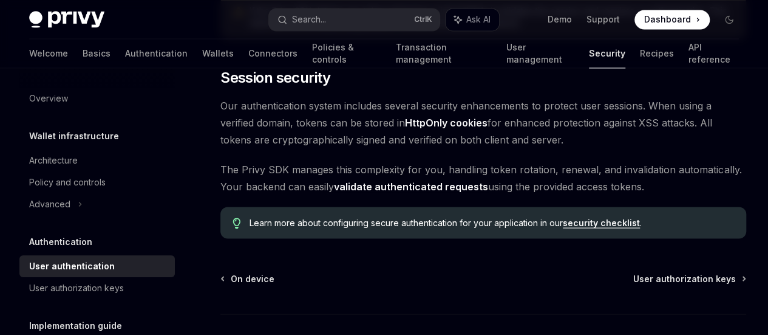
scroll to position [1005, 0]
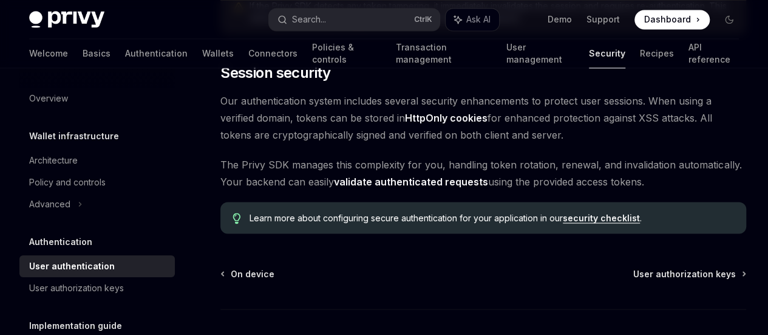
drag, startPoint x: 222, startPoint y: 200, endPoint x: 438, endPoint y: 194, distance: 216.8
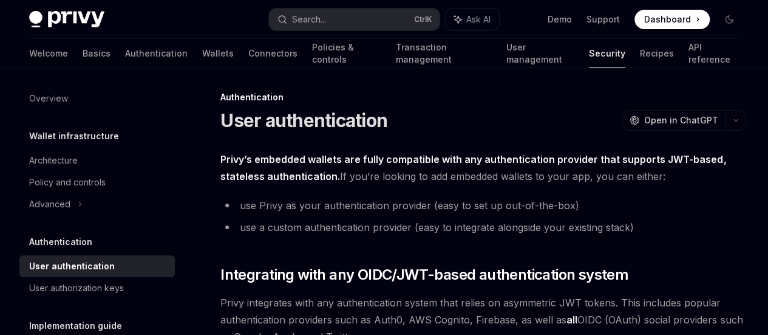
scroll to position [0, 0]
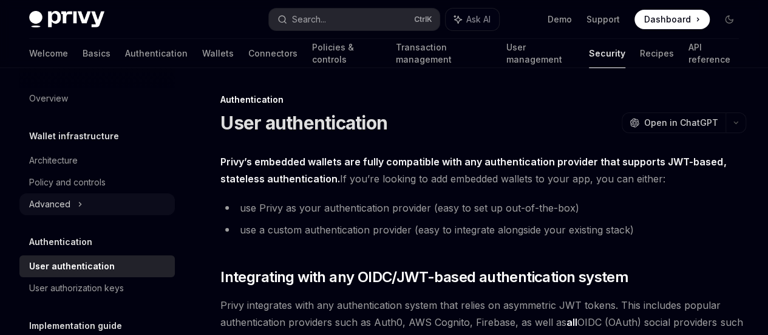
click at [50, 209] on div "Advanced" at bounding box center [49, 204] width 41 height 15
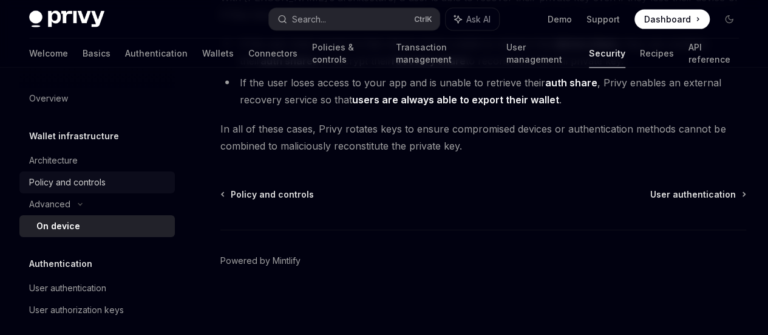
scroll to position [149, 0]
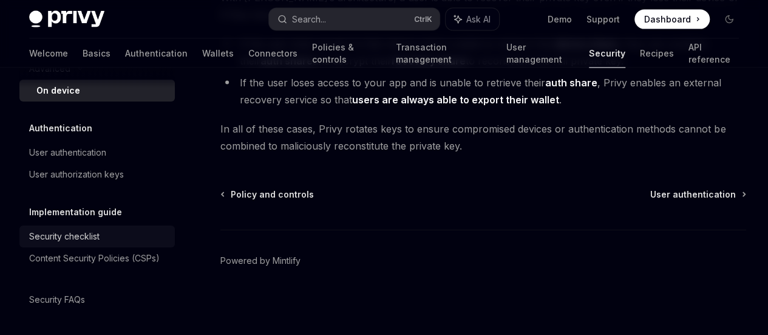
click at [83, 229] on div "Security checklist" at bounding box center [64, 236] width 70 height 15
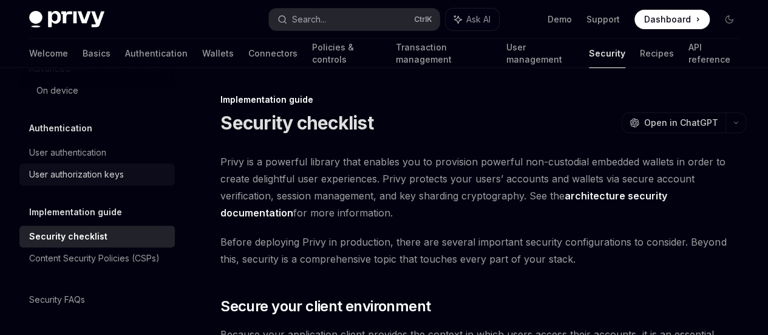
click at [76, 167] on div "User authorization keys" at bounding box center [76, 174] width 95 height 15
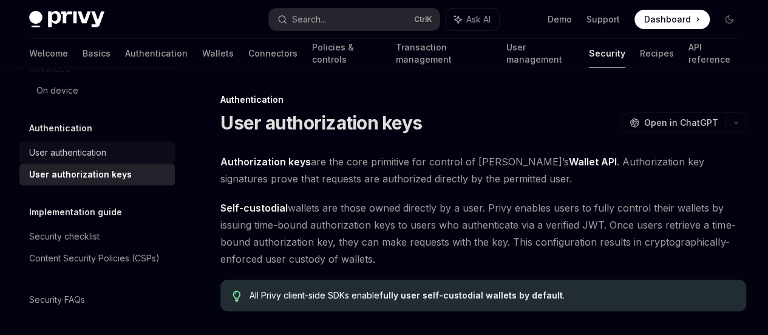
click at [70, 145] on div "User authentication" at bounding box center [67, 152] width 77 height 15
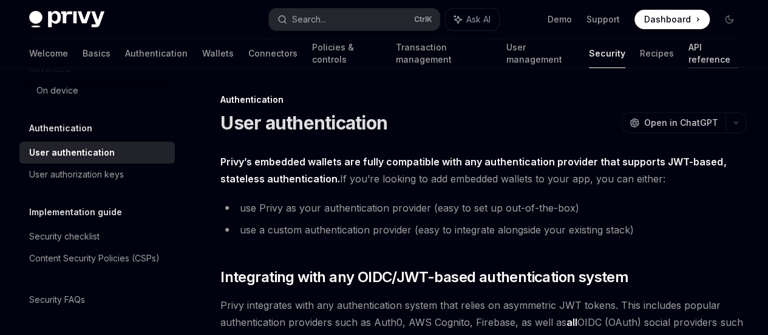
click at [689, 52] on link "API reference" at bounding box center [714, 53] width 50 height 29
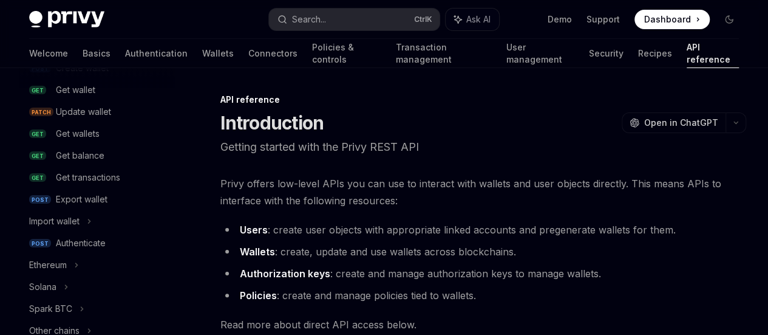
scroll to position [162, 0]
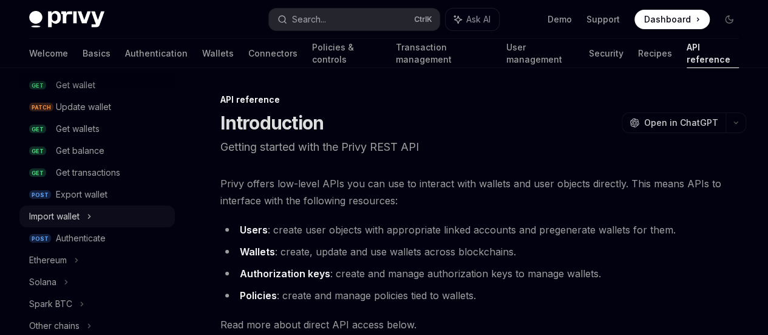
click at [103, 218] on div "Import wallet" at bounding box center [96, 216] width 155 height 22
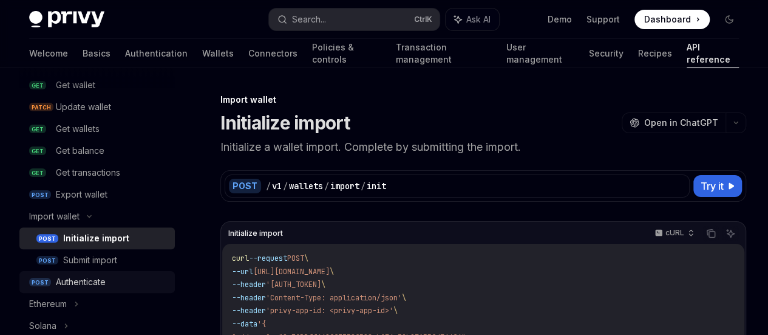
click at [95, 280] on div "Authenticate" at bounding box center [81, 281] width 50 height 15
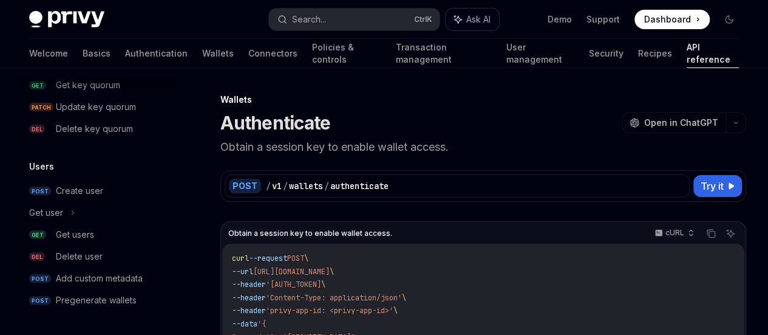
click at [478, 21] on span "Ask AI" at bounding box center [478, 19] width 24 height 12
type textarea "*"
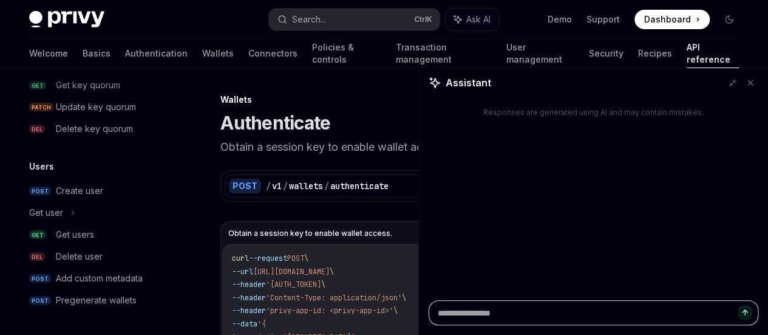
type textarea "*"
type textarea "**"
type textarea "*"
type textarea "***"
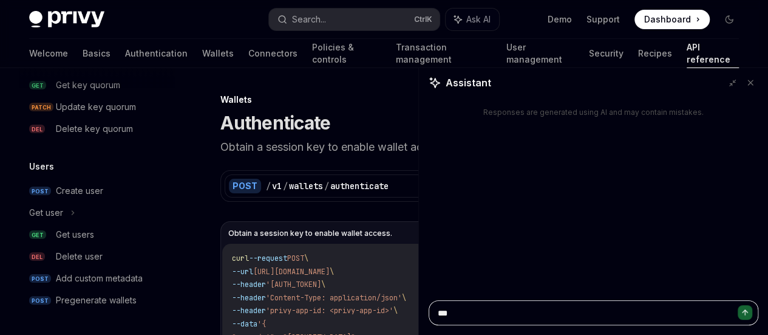
type textarea "*"
type textarea "***"
type textarea "*"
type textarea "*****"
type textarea "*"
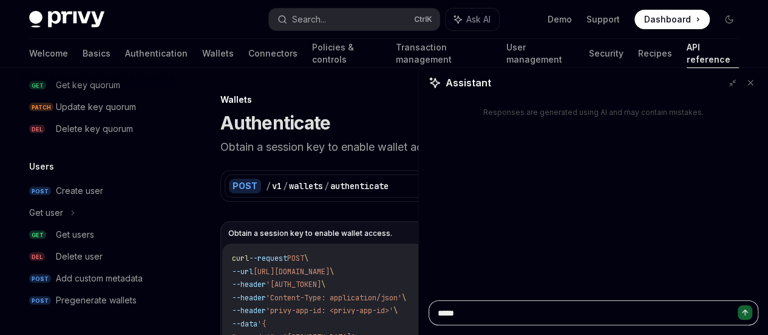
type textarea "******"
type textarea "*"
type textarea "******"
type textarea "*"
type textarea "********"
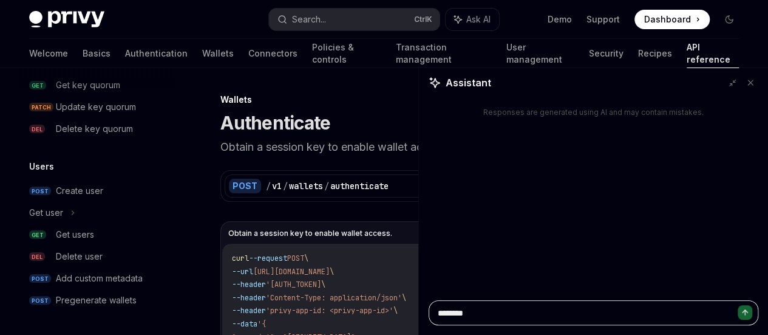
type textarea "*"
type textarea "*********"
type textarea "*"
type textarea "**********"
type textarea "*"
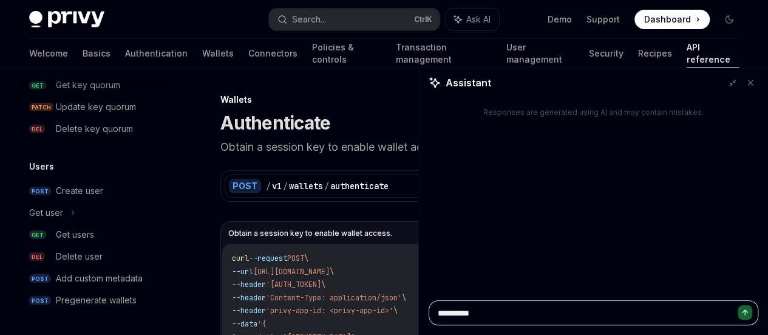
type textarea "**********"
type textarea "*"
type textarea "**********"
type textarea "*"
type textarea "**********"
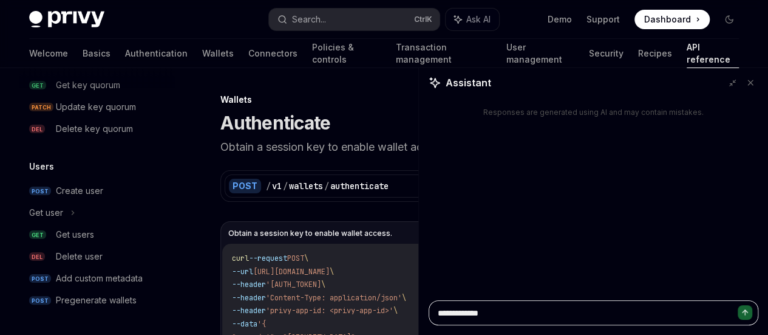
type textarea "*"
type textarea "**********"
type textarea "*"
type textarea "**********"
type textarea "*"
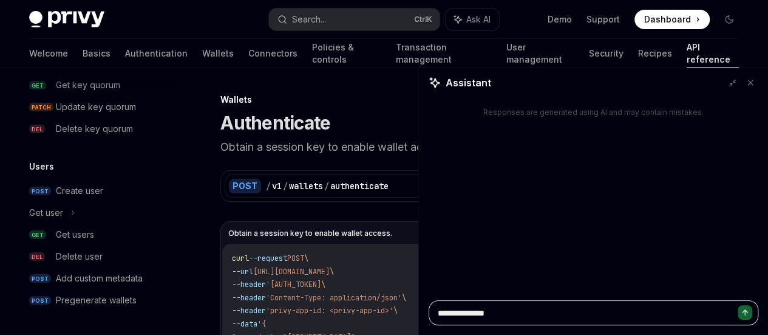
type textarea "**********"
type textarea "*"
type textarea "**********"
type textarea "*"
type textarea "**********"
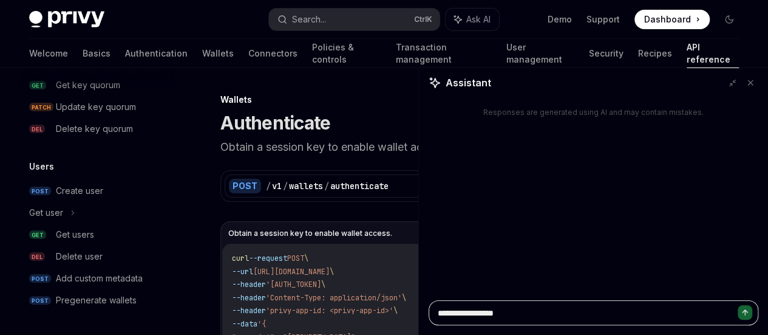
type textarea "*"
type textarea "**********"
type textarea "*"
type textarea "**********"
type textarea "*"
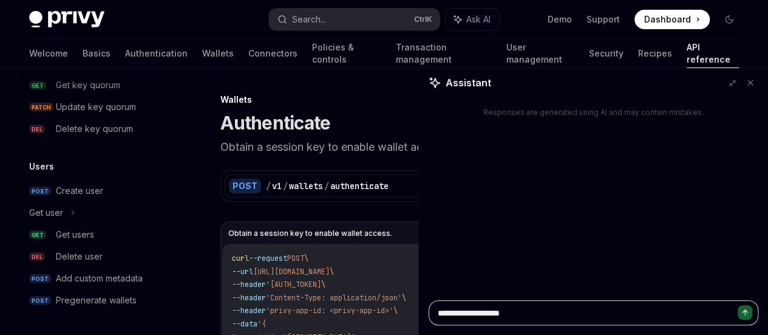
type textarea "**********"
type textarea "*"
type textarea "**********"
type textarea "*"
type textarea "**********"
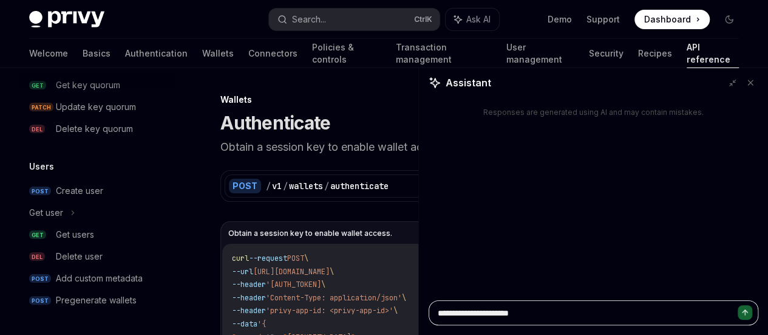
type textarea "*"
type textarea "**********"
type textarea "*"
type textarea "**********"
type textarea "*"
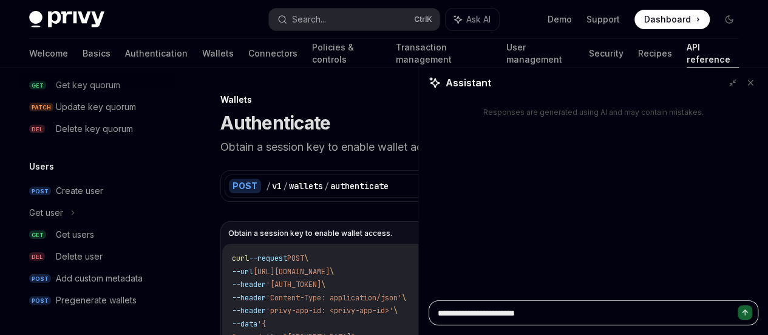
type textarea "**********"
type textarea "*"
type textarea "**********"
type textarea "*"
type textarea "**********"
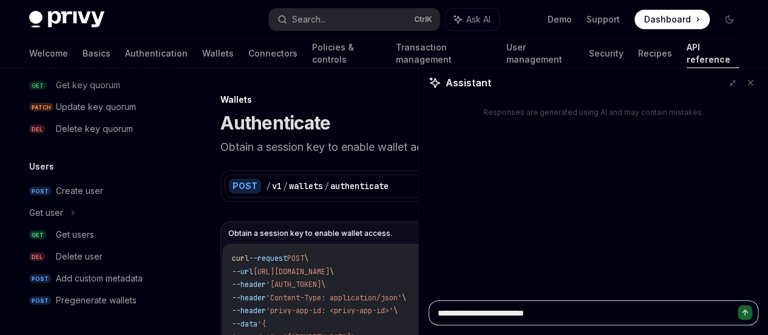
type textarea "*"
type textarea "**********"
type textarea "*"
type textarea "**********"
type textarea "*"
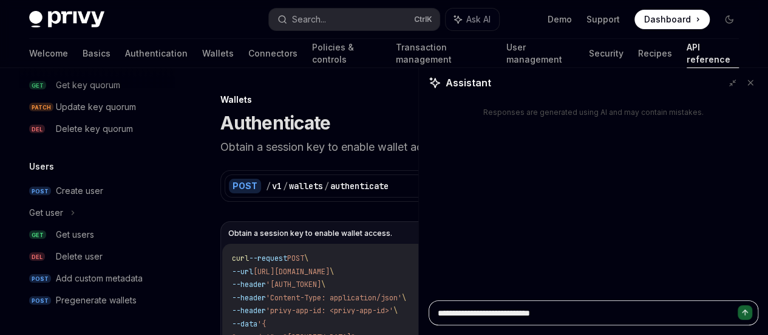
type textarea "**********"
type textarea "*"
type textarea "**********"
type textarea "*"
type textarea "**********"
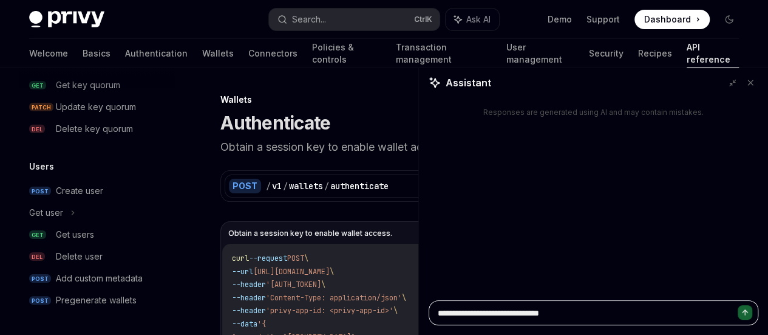
type textarea "*"
type textarea "**********"
type textarea "*"
type textarea "**********"
type textarea "*"
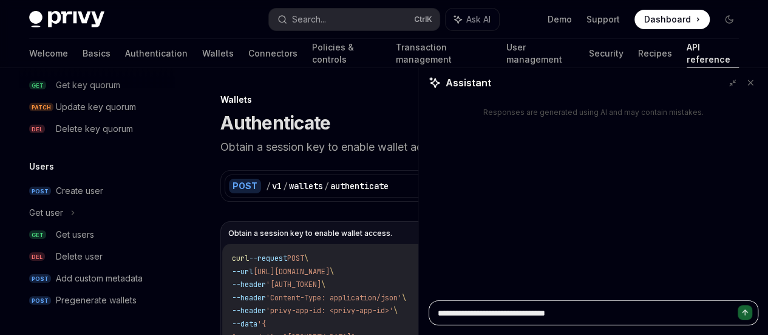
type textarea "**********"
type textarea "*"
type textarea "**********"
type textarea "*"
type textarea "**********"
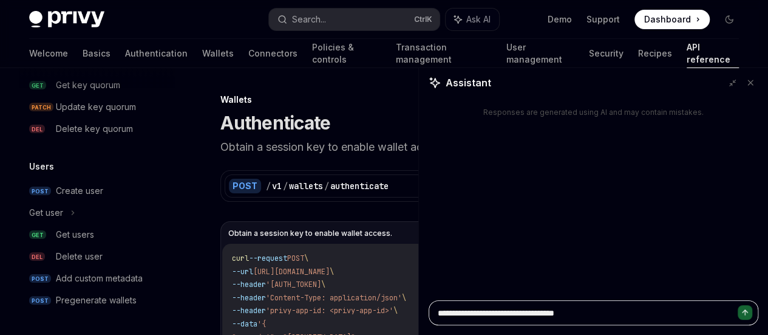
type textarea "*"
type textarea "**********"
type textarea "*"
type textarea "**********"
type textarea "*"
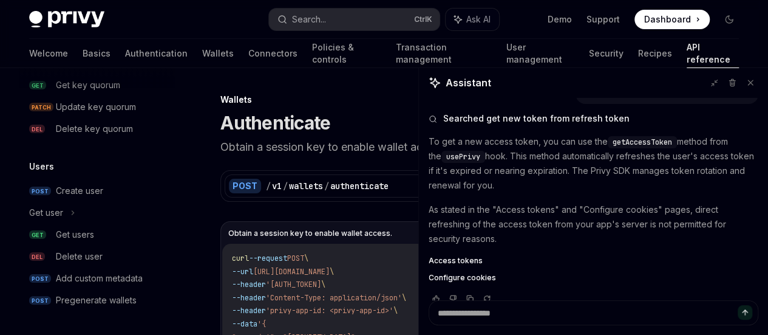
scroll to position [35, 0]
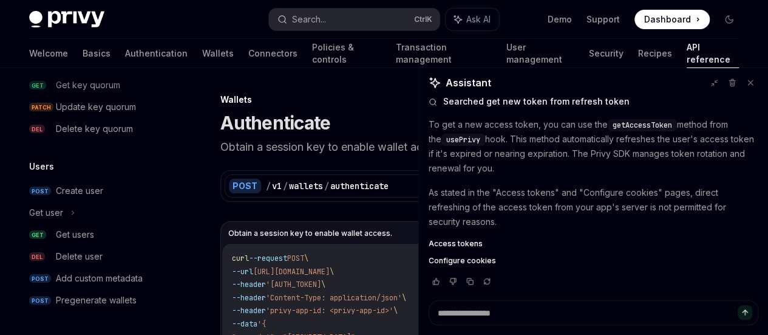
click at [470, 247] on span "Access tokens" at bounding box center [456, 244] width 54 height 10
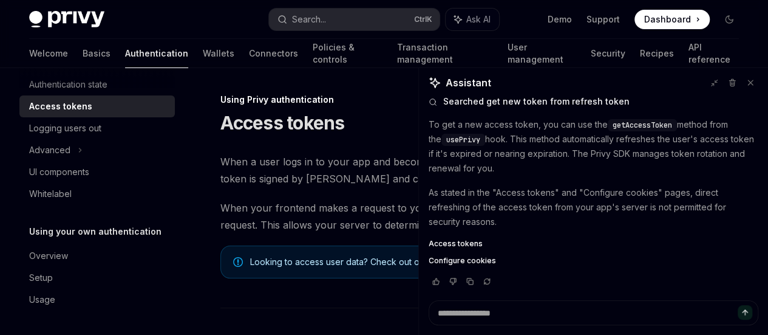
scroll to position [119, 0]
click at [750, 86] on icon at bounding box center [750, 82] width 9 height 9
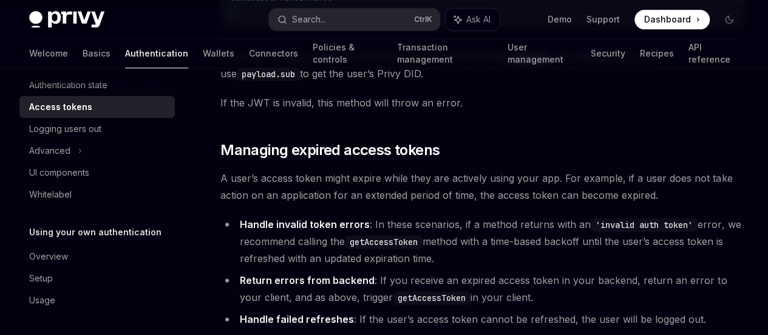
scroll to position [3076, 0]
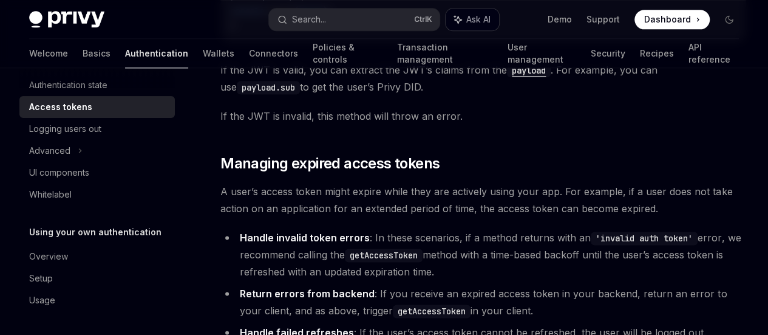
click at [472, 17] on span "Ask AI" at bounding box center [478, 19] width 24 height 12
type textarea "*"
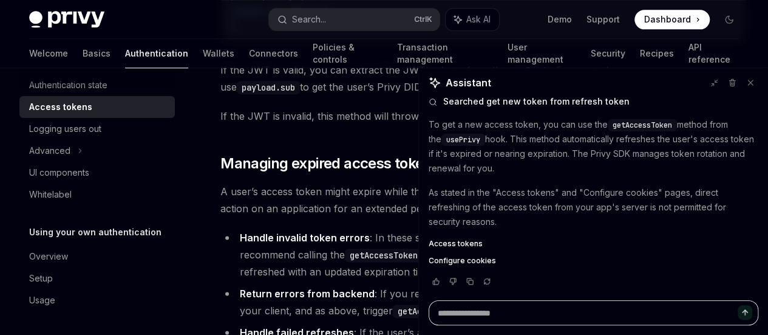
type textarea "*"
type textarea "**"
type textarea "*"
type textarea "***"
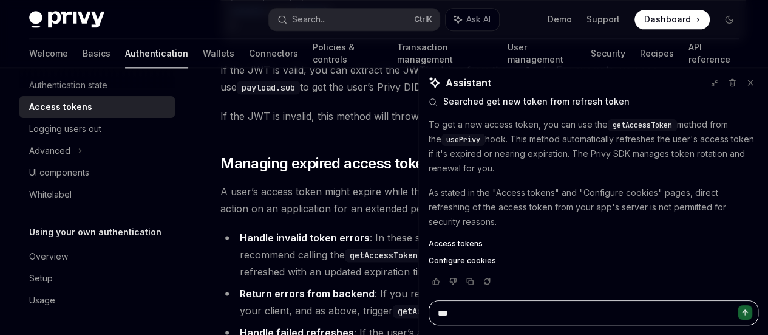
type textarea "*"
type textarea "****"
type textarea "*"
type textarea "****"
type textarea "*"
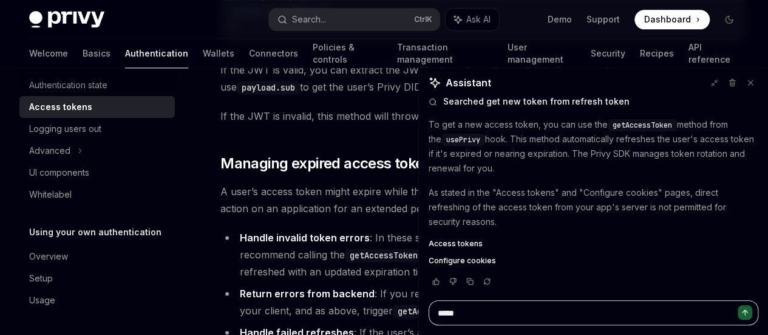
type textarea "******"
type textarea "*"
type textarea "*******"
type textarea "*"
type textarea "********"
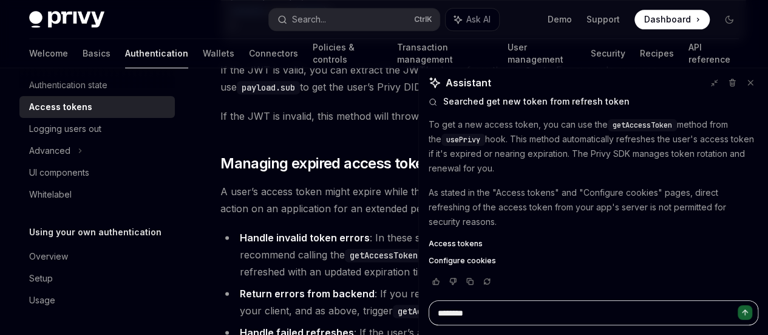
type textarea "*"
type textarea "*********"
type textarea "*"
type textarea "*********"
type textarea "*"
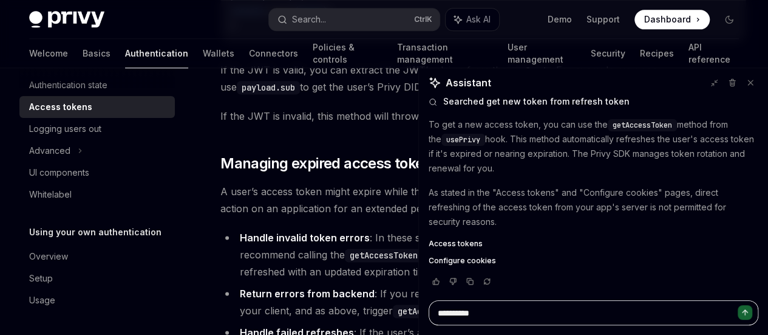
type textarea "**********"
type textarea "*"
type textarea "**********"
type textarea "*"
type textarea "**********"
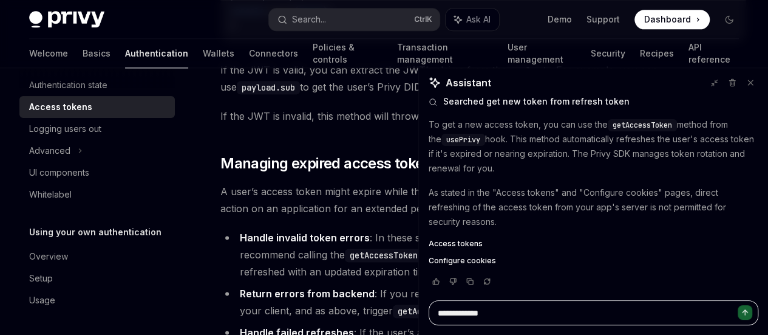
type textarea "*"
type textarea "**********"
type textarea "*"
type textarea "**********"
type textarea "*"
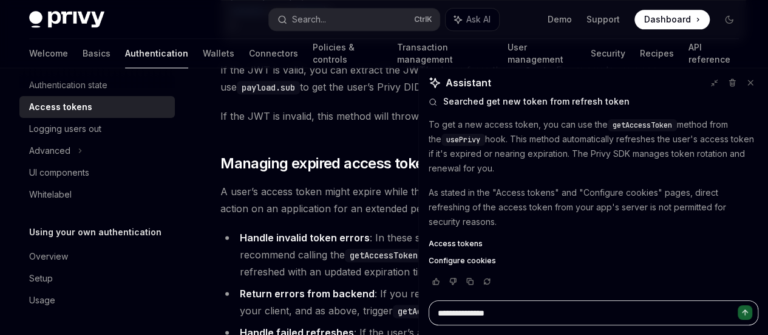
type textarea "**********"
type textarea "*"
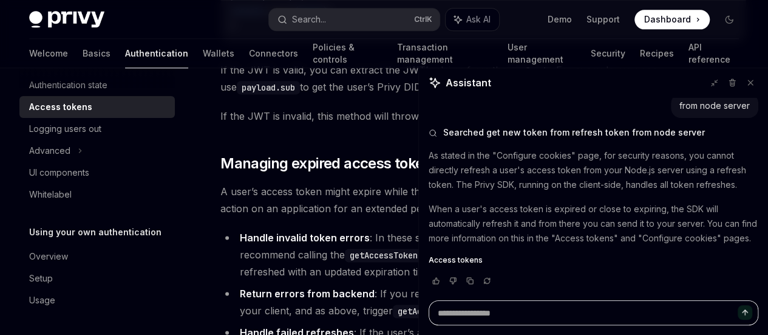
scroll to position [268, 0]
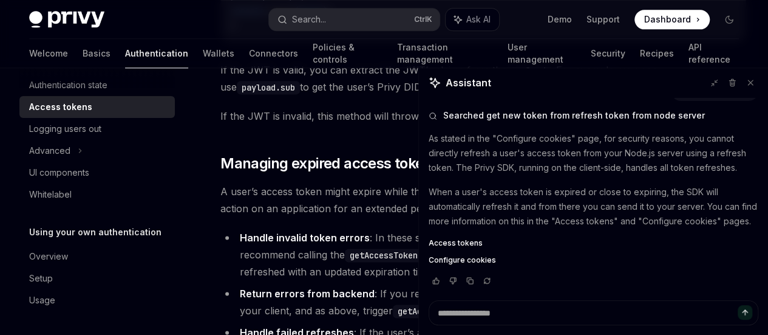
click at [454, 260] on span "Configure cookies" at bounding box center [462, 260] width 67 height 10
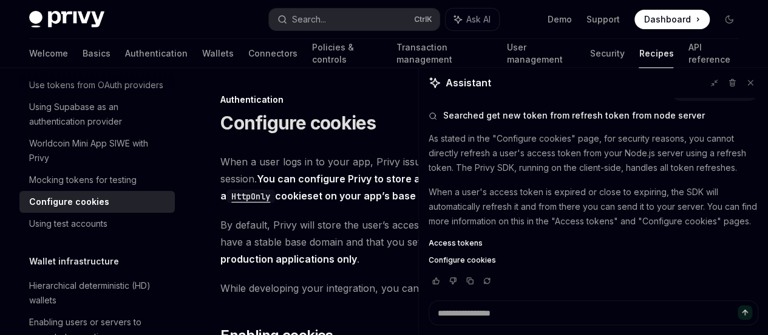
scroll to position [149, 0]
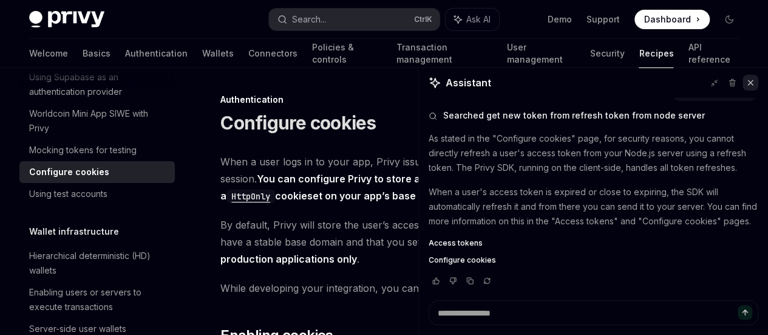
click at [749, 81] on icon at bounding box center [750, 82] width 9 height 9
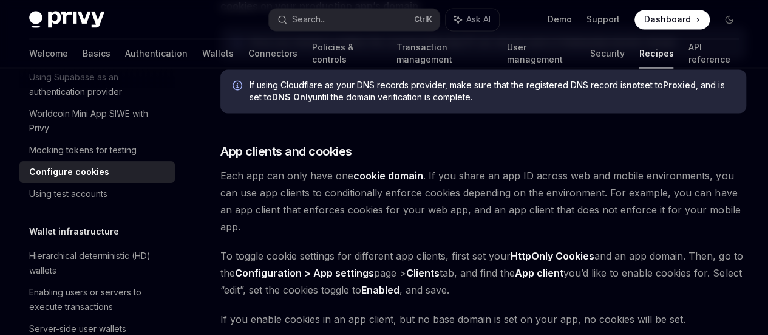
scroll to position [1022, 0]
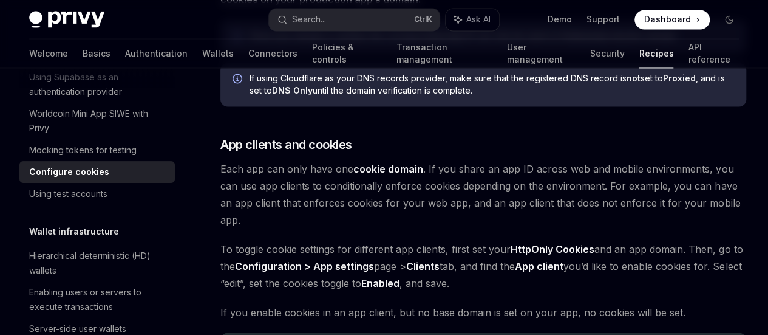
click at [77, 183] on link "Configure cookies" at bounding box center [96, 172] width 155 height 22
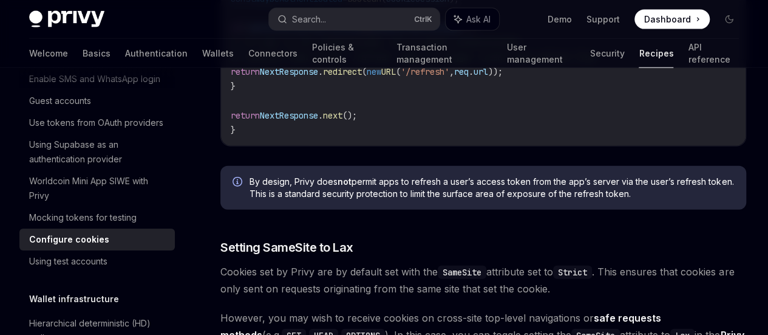
scroll to position [3654, 0]
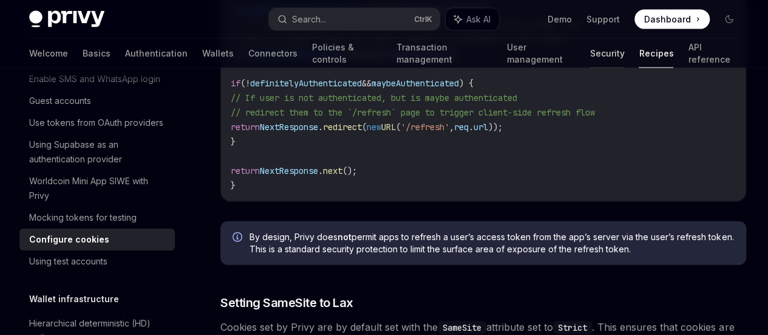
click at [590, 58] on link "Security" at bounding box center [607, 53] width 35 height 29
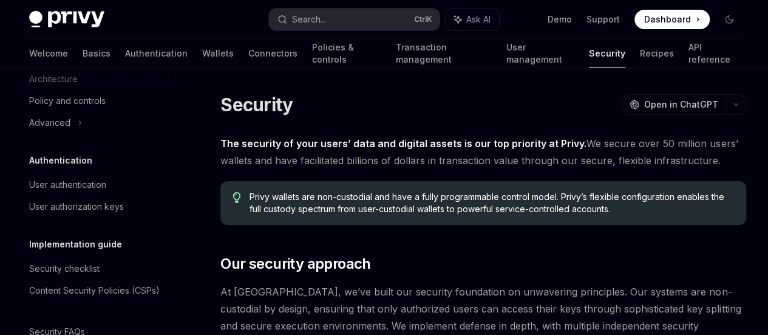
type textarea "*"
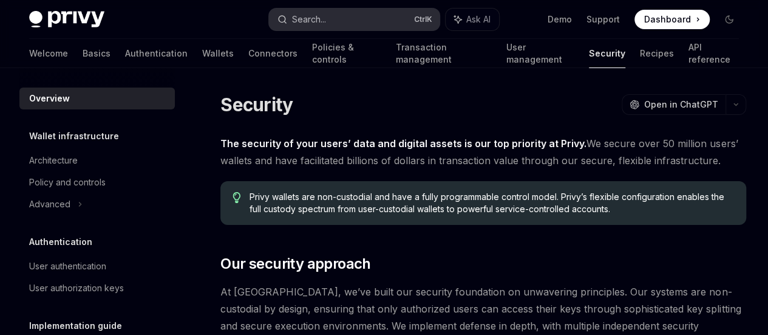
click at [380, 21] on button "Search... Ctrl K" at bounding box center [354, 20] width 171 height 22
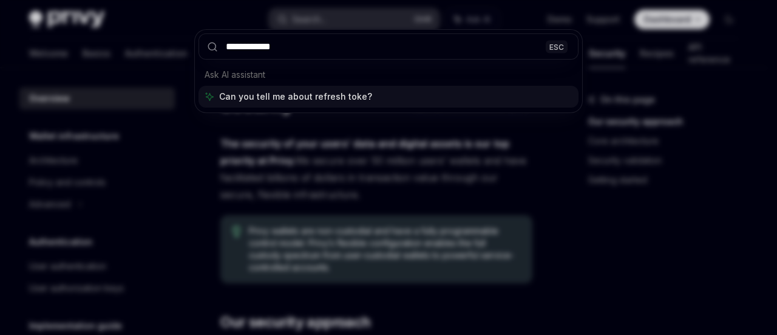
type input "**********"
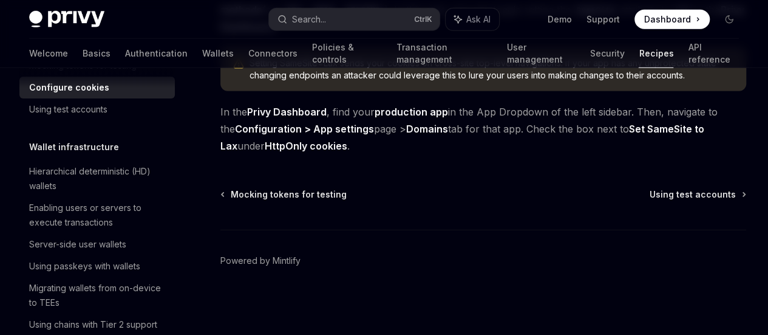
scroll to position [240, 0]
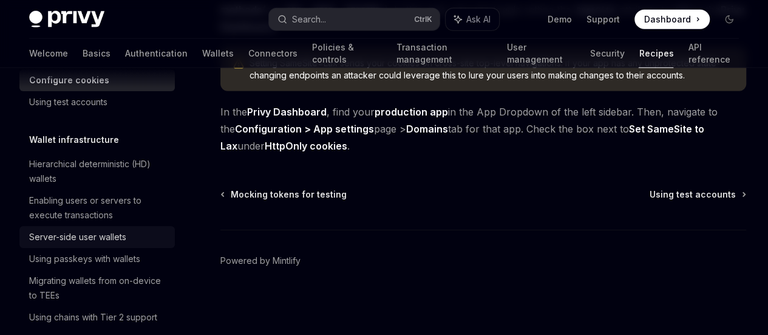
click at [75, 244] on div "Server-side user wallets" at bounding box center [77, 237] width 97 height 15
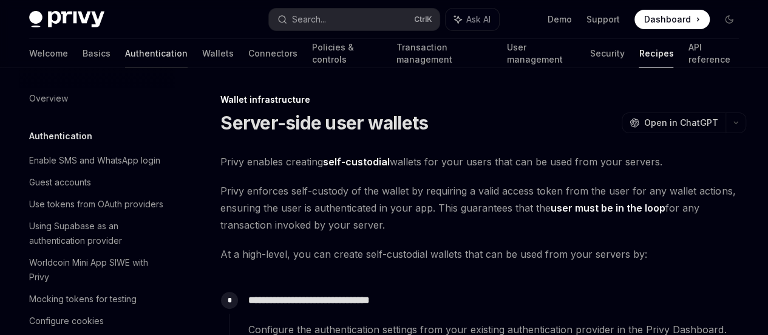
click at [125, 58] on link "Authentication" at bounding box center [156, 53] width 63 height 29
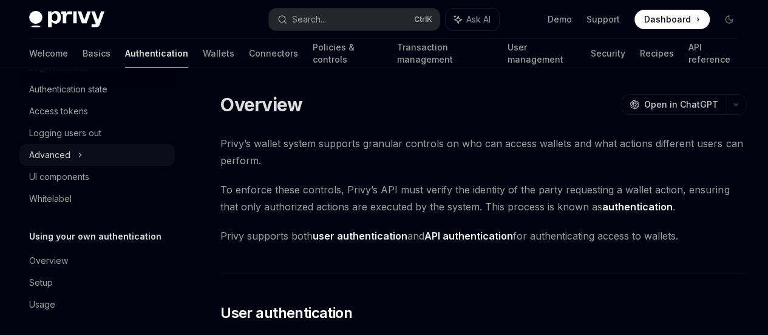
scroll to position [119, 0]
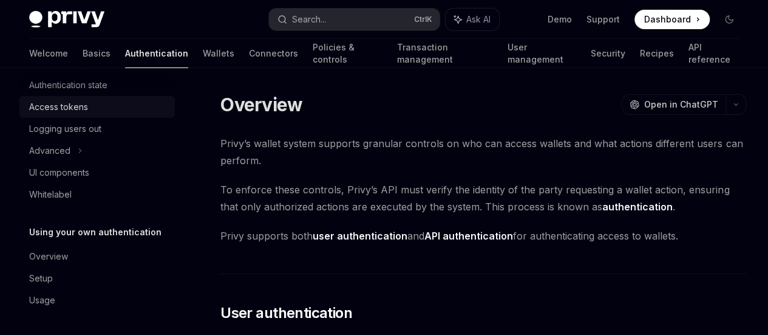
click at [91, 112] on div "Access tokens" at bounding box center [98, 107] width 138 height 15
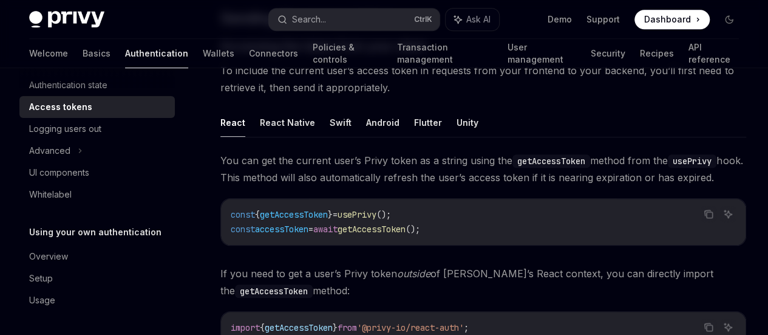
scroll to position [534, 0]
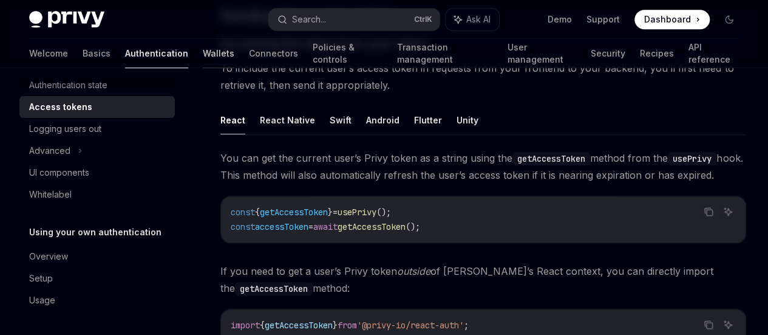
click at [203, 58] on link "Wallets" at bounding box center [219, 53] width 32 height 29
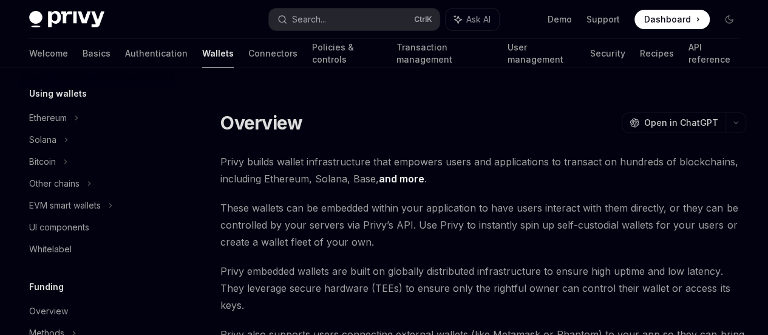
scroll to position [296, 0]
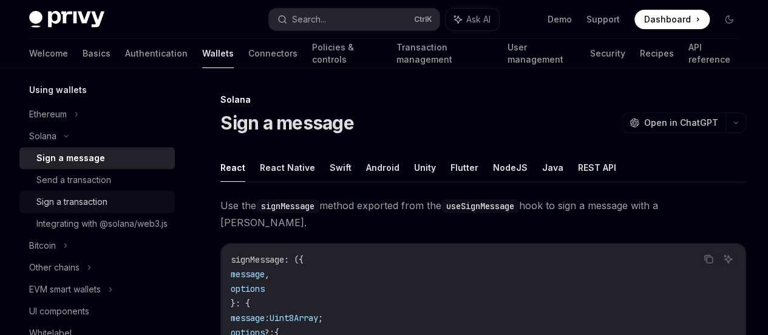
click at [72, 203] on div "Sign a transaction" at bounding box center [71, 201] width 71 height 15
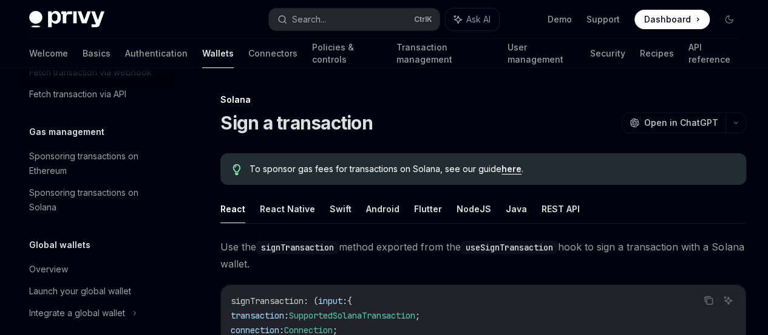
scroll to position [799, 0]
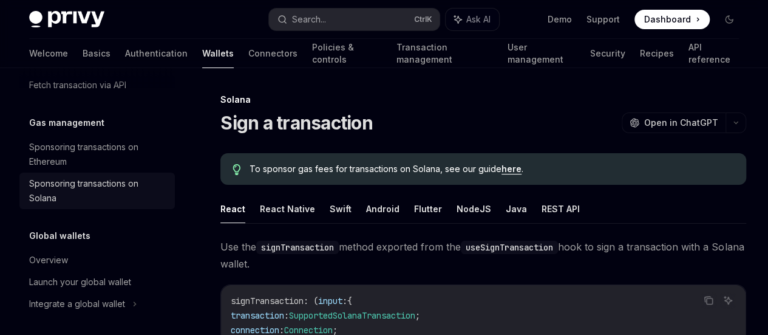
click at [109, 205] on div "Sponsoring transactions on Solana" at bounding box center [98, 190] width 138 height 29
type textarea "*"
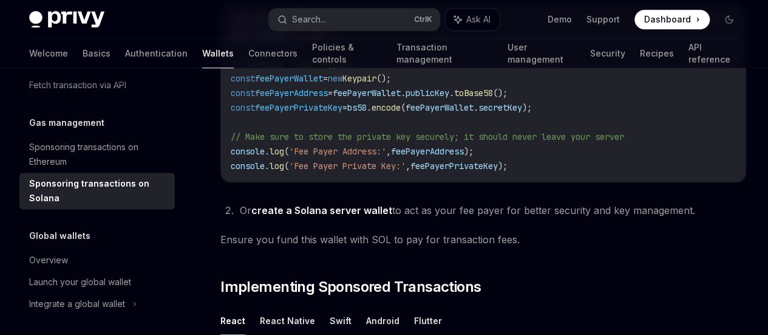
scroll to position [647, 0]
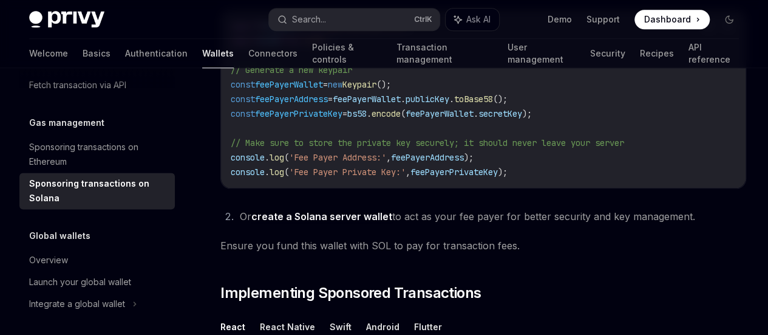
drag, startPoint x: 288, startPoint y: 239, endPoint x: 361, endPoint y: 268, distance: 78.3
click at [361, 179] on code "import { Keypair } from '@solana/web3.js' ; import bs58 from 'bs58' ; // Genera…" at bounding box center [483, 99] width 505 height 160
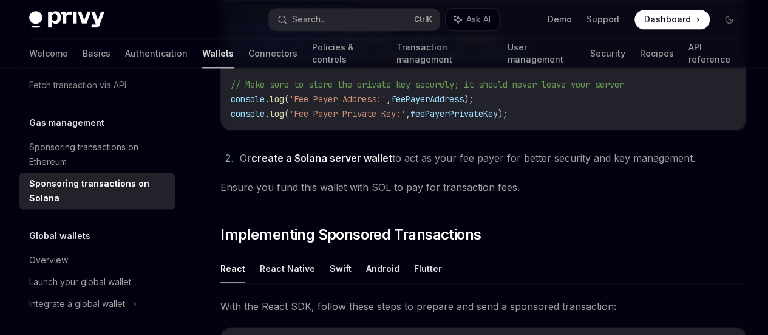
scroll to position [706, 0]
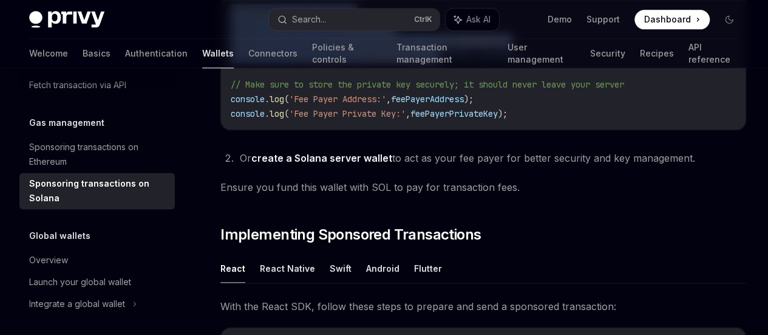
drag, startPoint x: 227, startPoint y: 167, endPoint x: 463, endPoint y: 216, distance: 241.1
click at [463, 129] on div "import { Keypair } from '@solana/web3.js' ; import bs58 from 'bs58' ; // Genera…" at bounding box center [483, 40] width 525 height 177
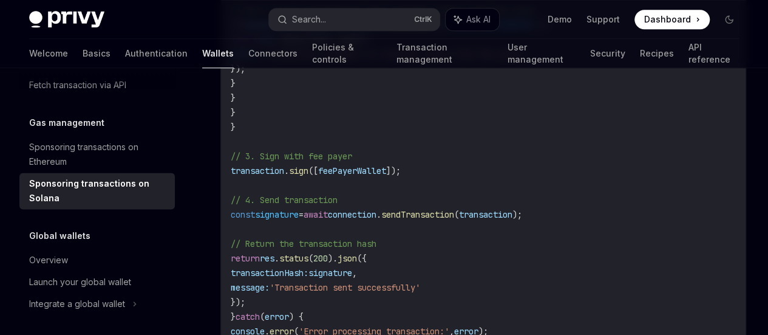
scroll to position [3076, 0]
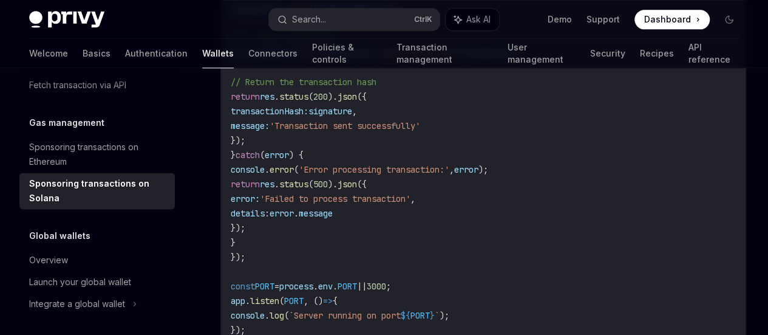
click at [0, 0] on div "On this page Overview Setting up a fee payer wallet Implementing Sponsored Tran…" at bounding box center [0, 0] width 0 height 0
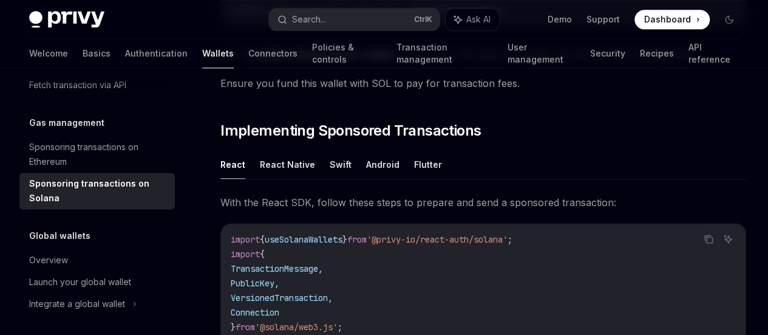
scroll to position [647, 0]
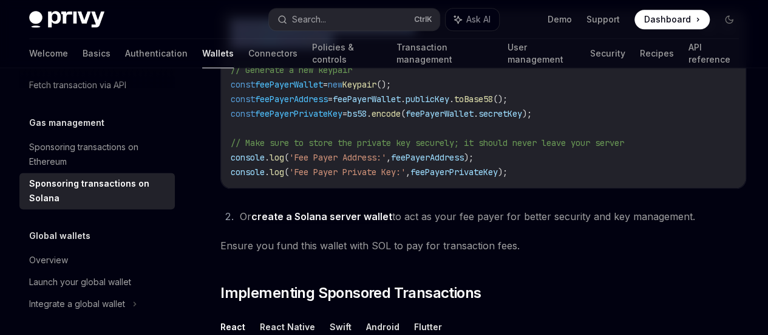
drag, startPoint x: 361, startPoint y: 196, endPoint x: 230, endPoint y: 183, distance: 131.8
click at [230, 183] on div "import { Keypair } from '@solana/web3.js' ; import bs58 from 'bs58' ; // Genera…" at bounding box center [483, 98] width 525 height 177
copy code "import { Keypair } from '@solana/web3.js' ; import bs58 from 'bs58' ;"
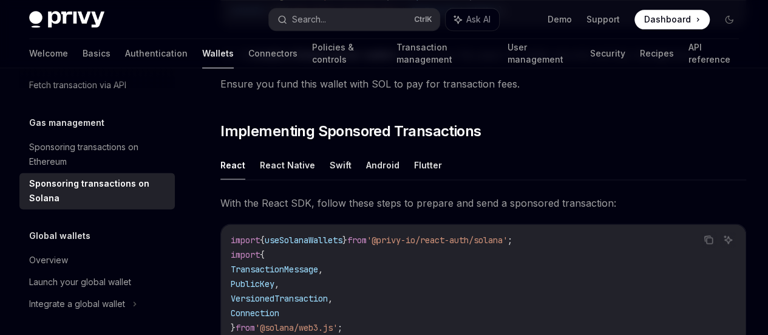
scroll to position [809, 0]
drag, startPoint x: 232, startPoint y: 82, endPoint x: 474, endPoint y: 109, distance: 243.2
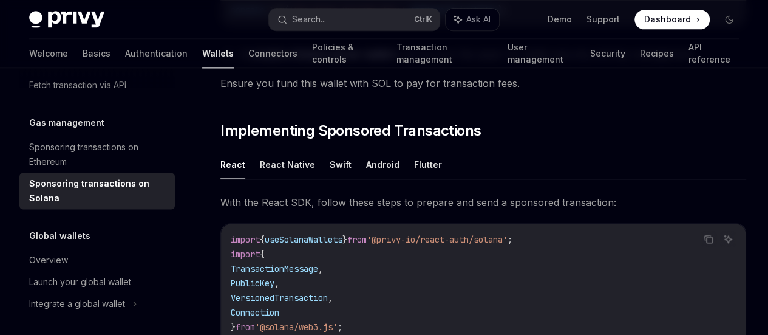
copy code "const feePayerWallet = new Keypair (); const feePayerAddress = feePayerWallet .…"
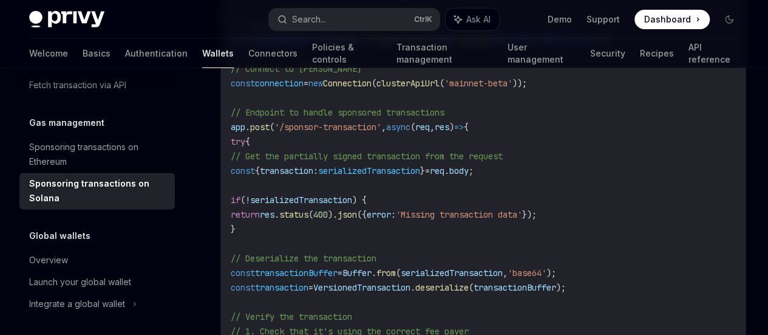
scroll to position [2267, 0]
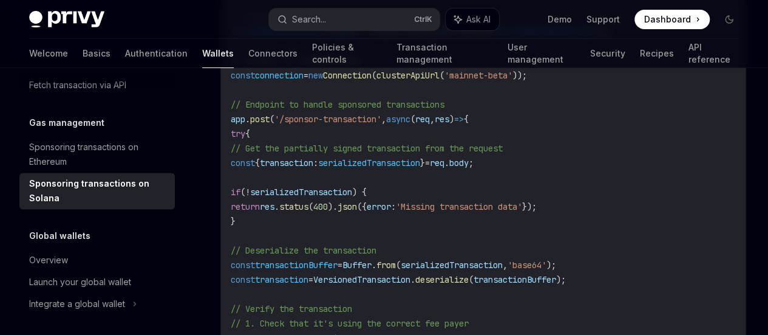
drag, startPoint x: 500, startPoint y: 202, endPoint x: 230, endPoint y: 192, distance: 271.0
copy code "const FEE_PAYER_PRIVATE_KEY = 'your-base58-encoded-private-key' ; const FEE_PAY…"
click at [392, 37] on span "fromSecretKey" at bounding box center [398, 31] width 63 height 11
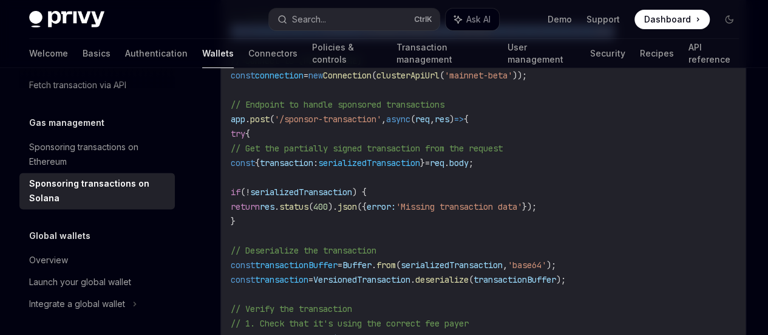
click at [392, 37] on span "fromSecretKey" at bounding box center [398, 31] width 63 height 11
copy code "const feePayerWallet = Keypair . fromSecretKey ( bs58 . decode ( FEE_PAYER_PRIV…"
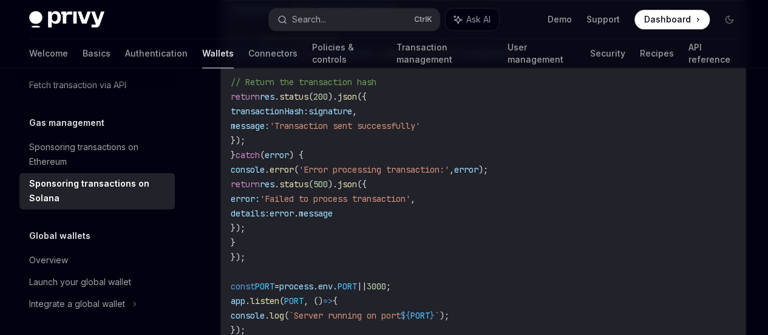
scroll to position [3238, 0]
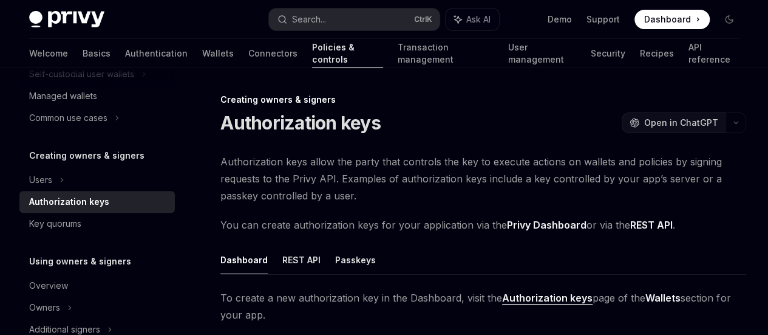
click at [644, 125] on span "Open in ChatGPT" at bounding box center [681, 123] width 74 height 12
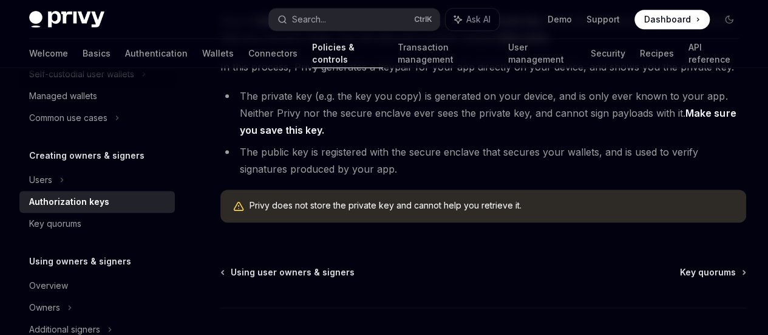
scroll to position [324, 0]
